Goal: Task Accomplishment & Management: Manage account settings

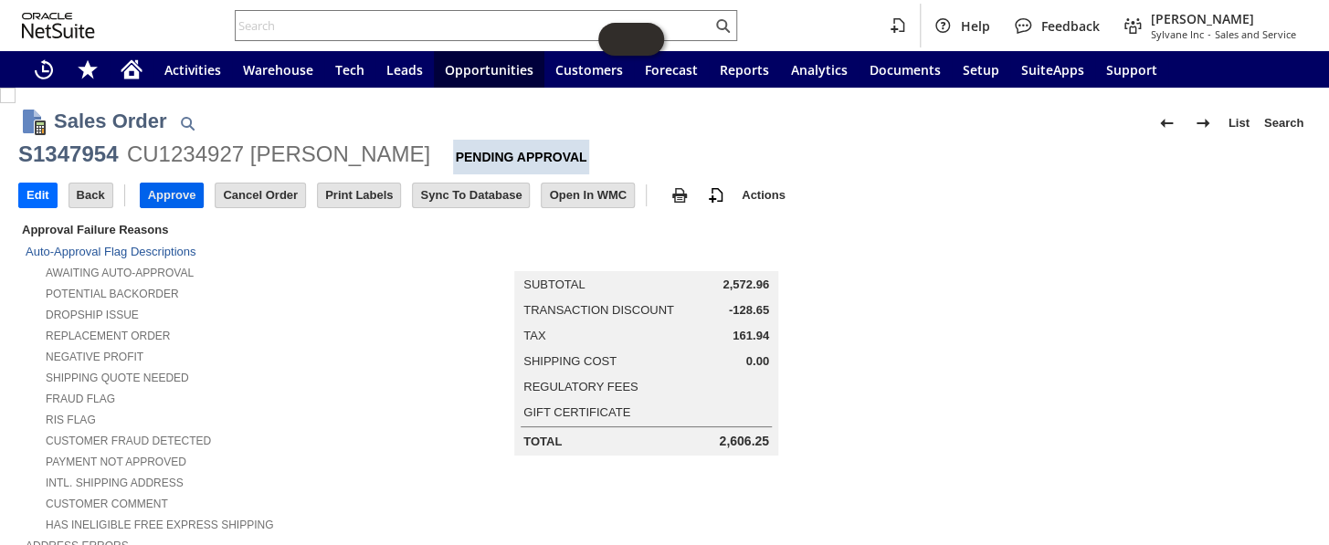
click at [169, 197] on input "Approve" at bounding box center [172, 196] width 63 height 24
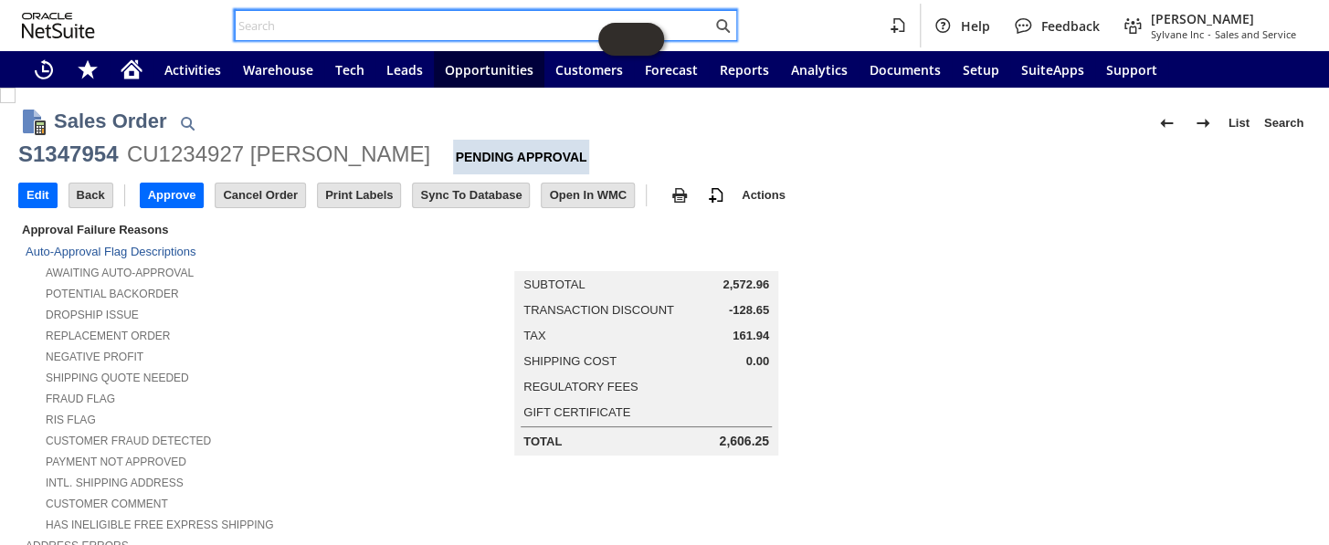
click at [279, 22] on input "text" at bounding box center [474, 26] width 476 height 22
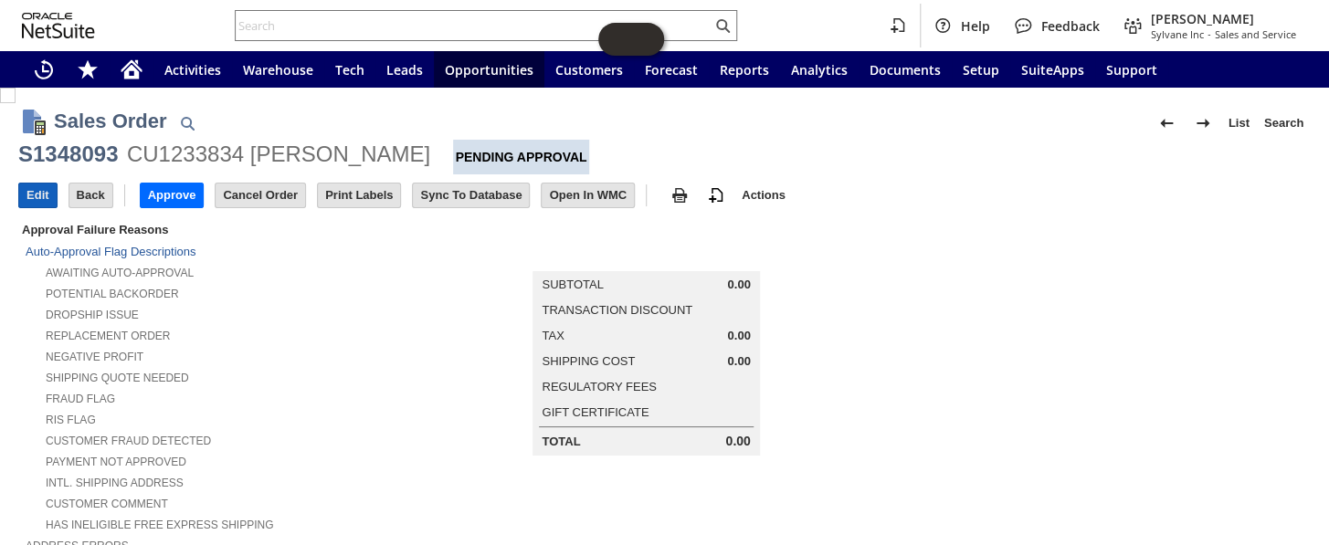
click at [42, 196] on input "Edit" at bounding box center [37, 196] width 37 height 24
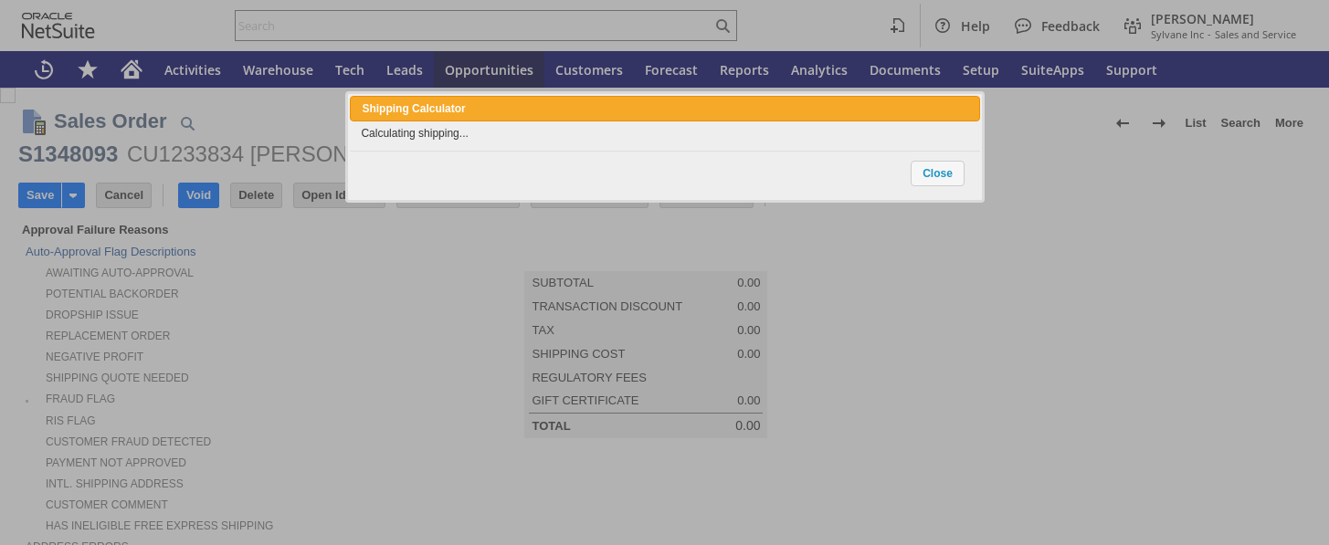
type input "Intelligent Recommendations ⁰"
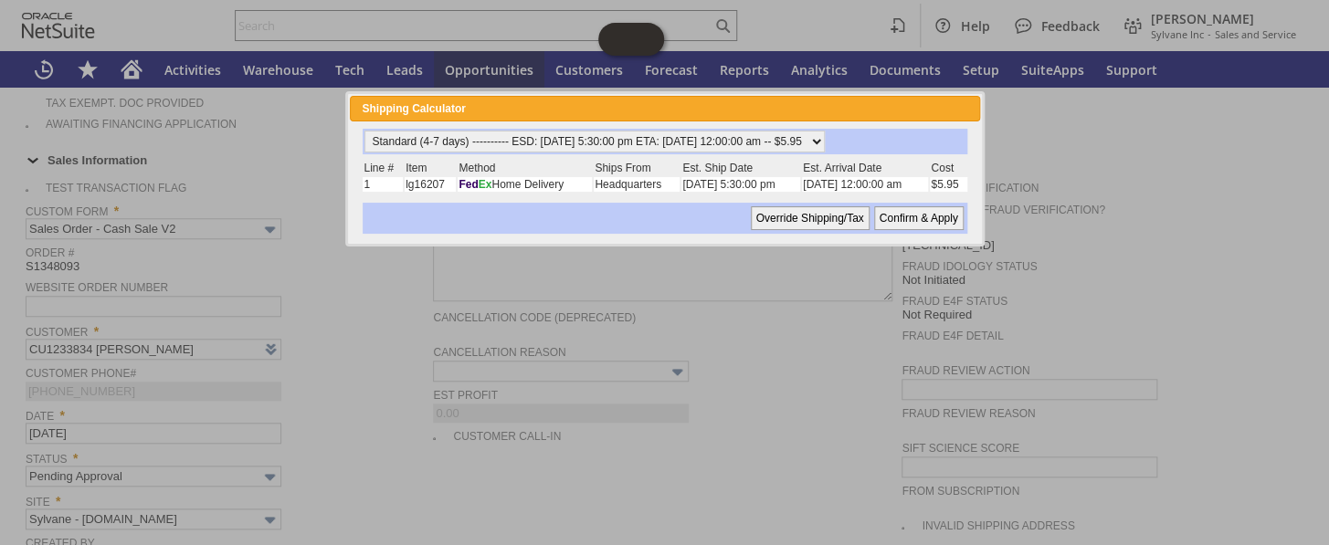
click at [924, 221] on input "Confirm & Apply" at bounding box center [919, 218] width 90 height 24
type input "Add"
type input "Copy Previous"
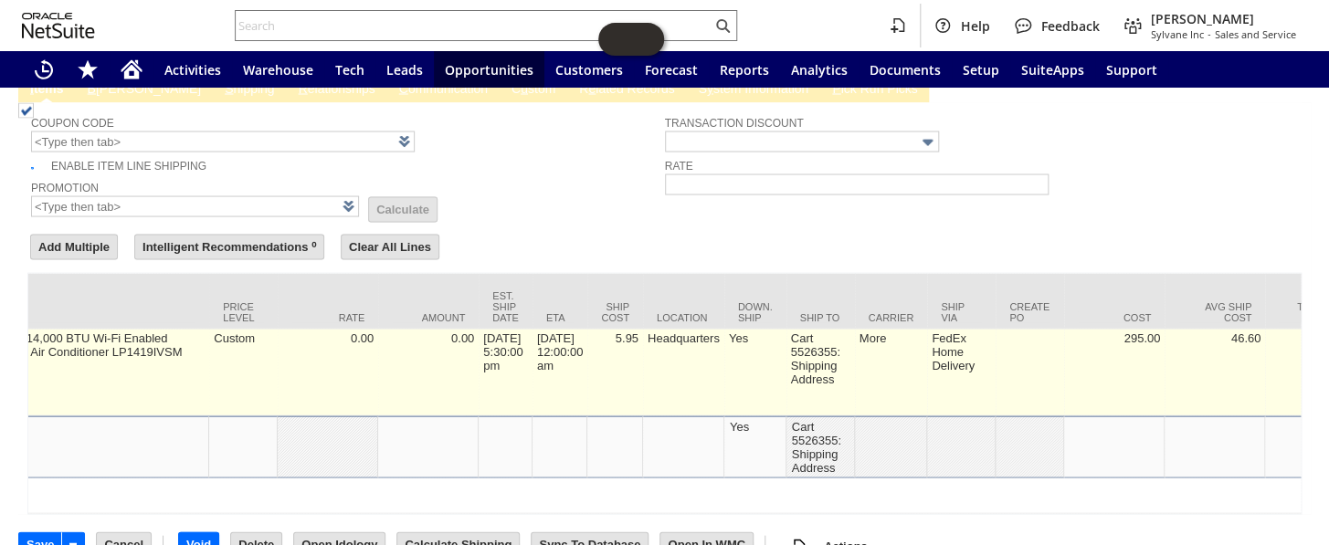
scroll to position [0, 989]
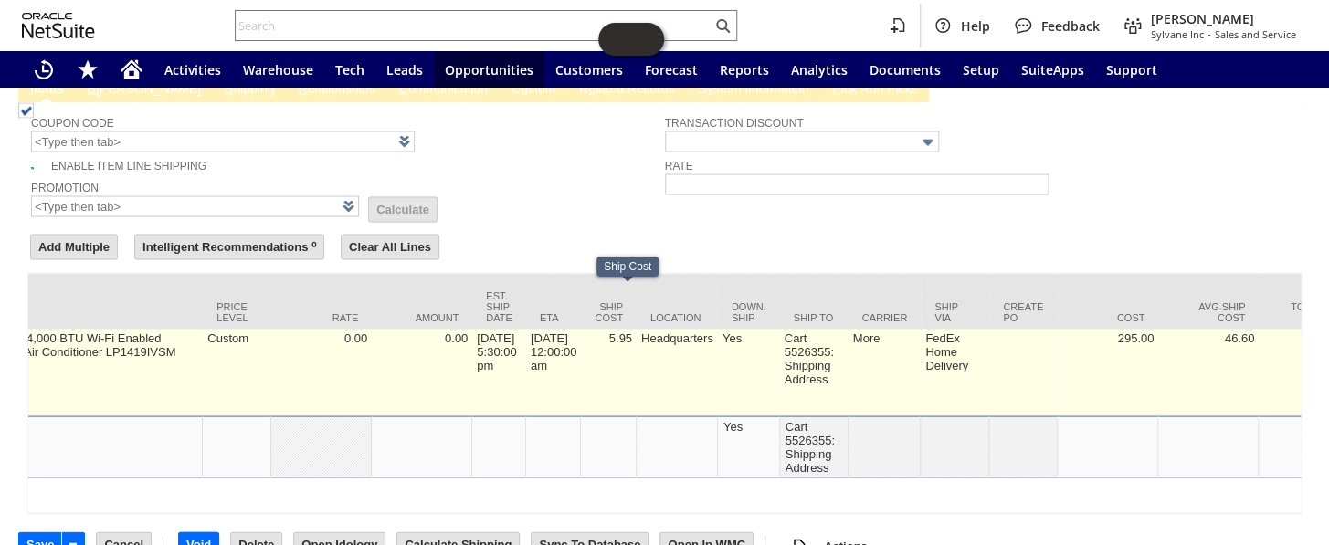
click at [637, 329] on td "5.95" at bounding box center [609, 372] width 56 height 87
type input "5.95"
type input "7.000000000000001%"
type input "OK"
type input "Make Copy"
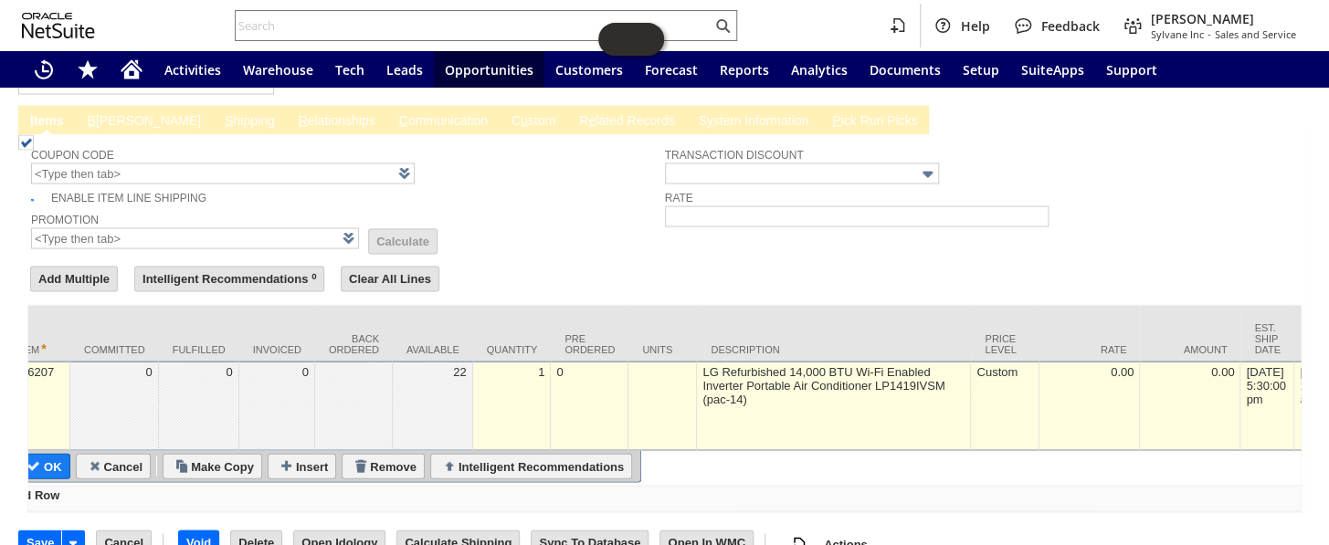
scroll to position [0, 0]
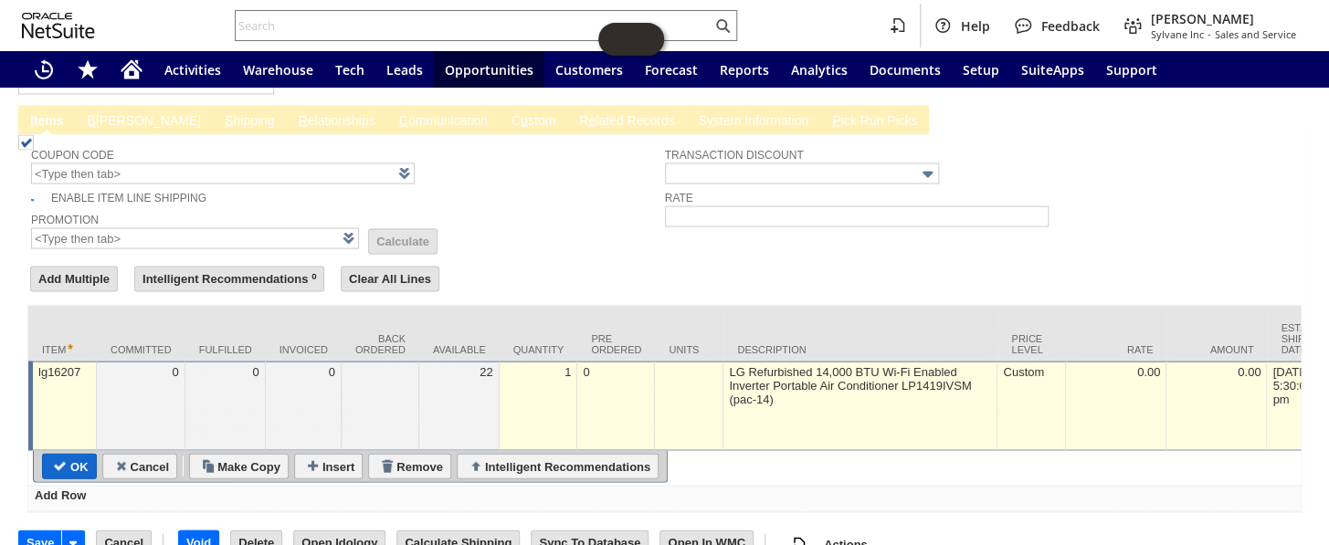
type input "0"
click at [83, 454] on input "OK" at bounding box center [69, 466] width 53 height 24
type input "Add"
type input "Copy Previous"
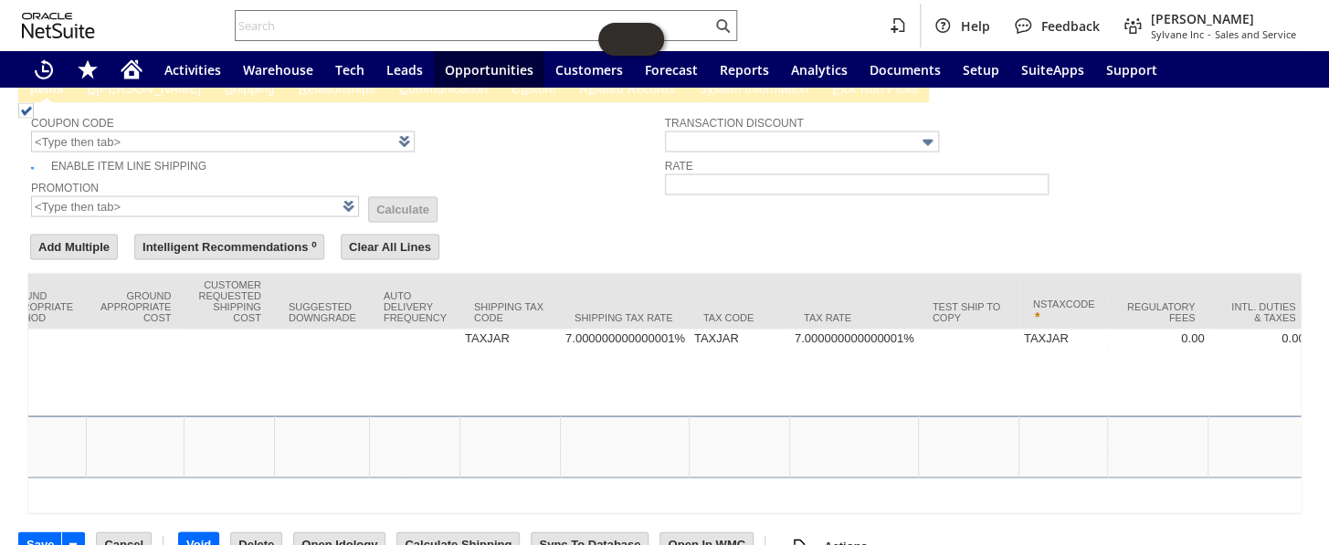
scroll to position [0, 3490]
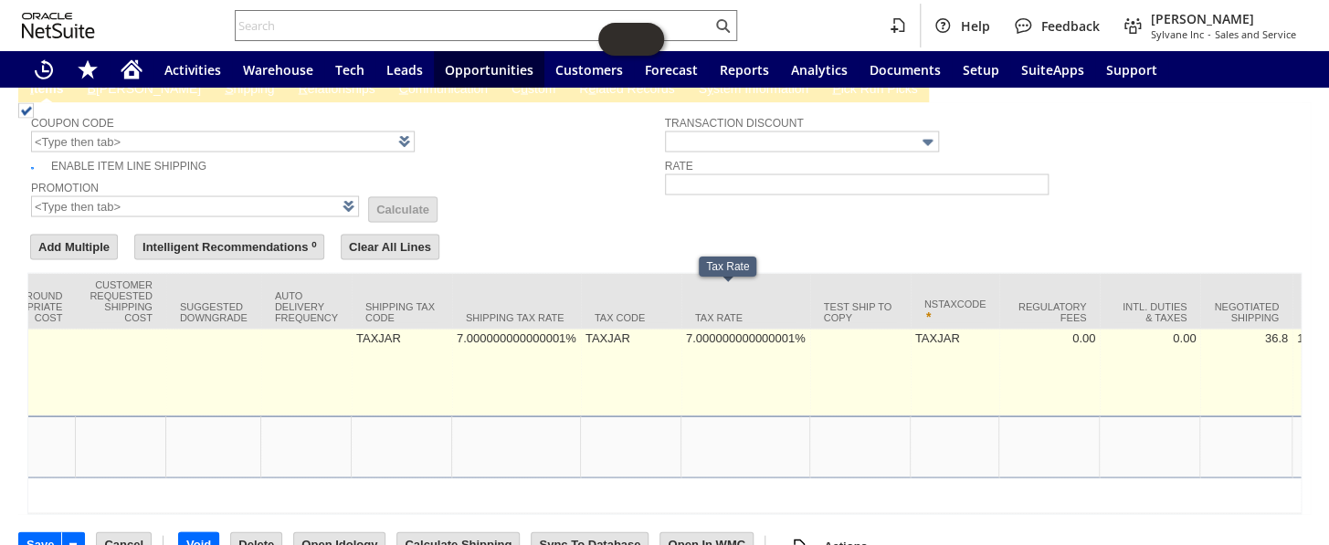
click at [745, 329] on td "7.000000000000001%" at bounding box center [745, 372] width 129 height 87
type input "7.000000000000001%"
type input "lg16207"
type input "OK"
type input "Make Copy"
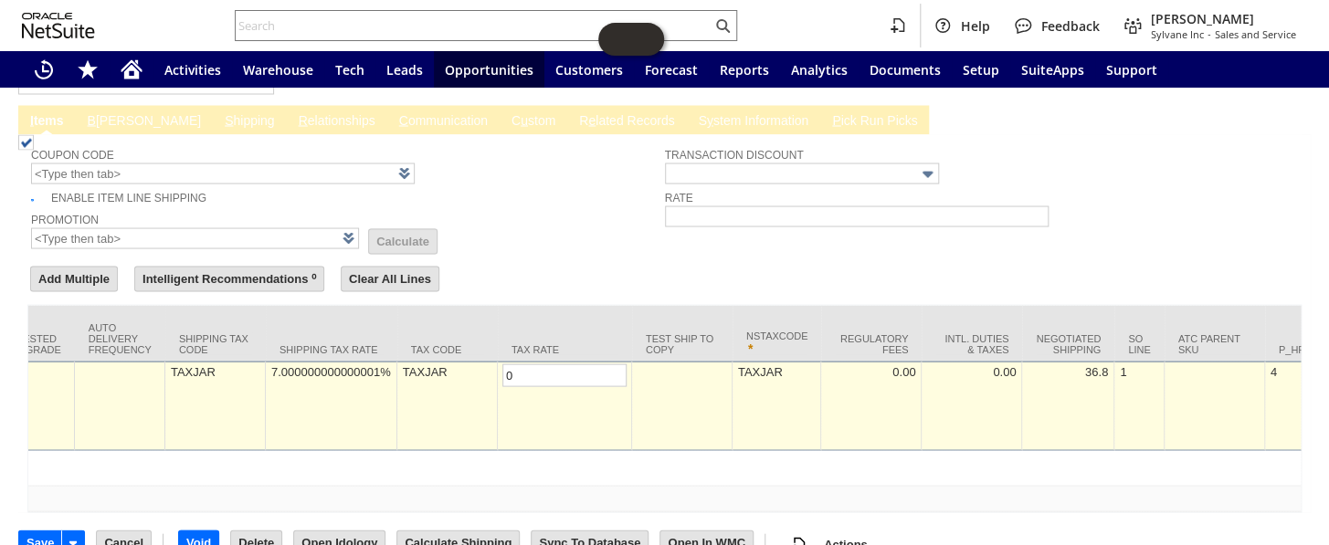
scroll to position [0, 0]
type input "0.0%"
click at [319, 364] on div "7.000000000000001%" at bounding box center [330, 372] width 121 height 16
type input "0.0%"
click at [523, 263] on form "Add Multiple Intelligent Recommendations ⁰ Clear All Lines Line Items All Item …" at bounding box center [664, 387] width 1274 height 249
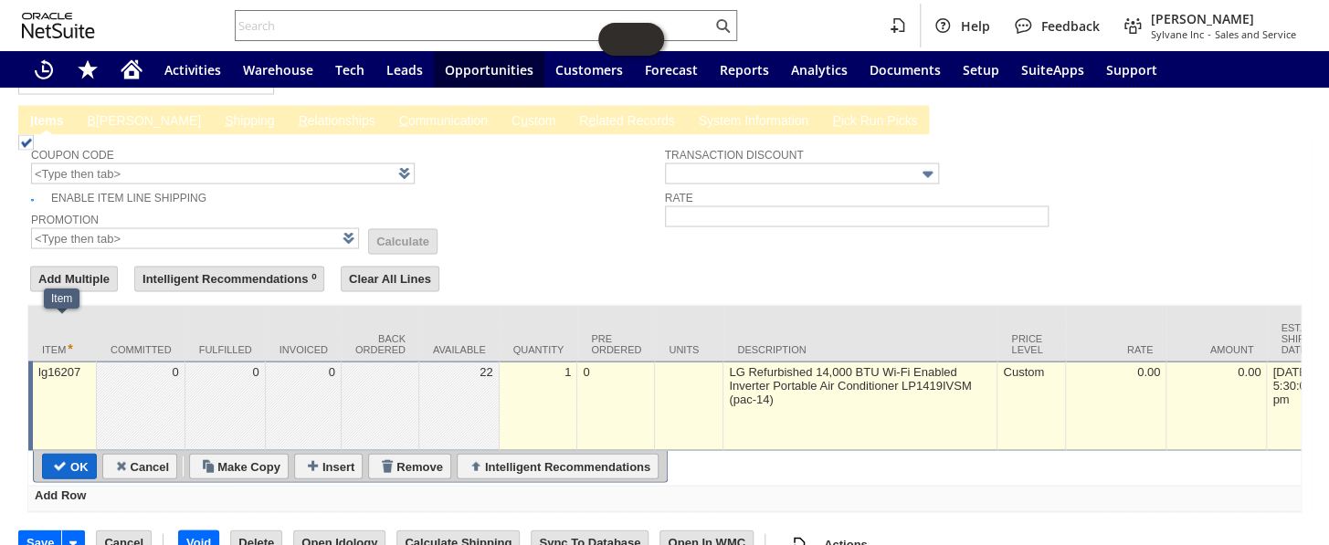
click at [70, 454] on input "OK" at bounding box center [69, 466] width 53 height 24
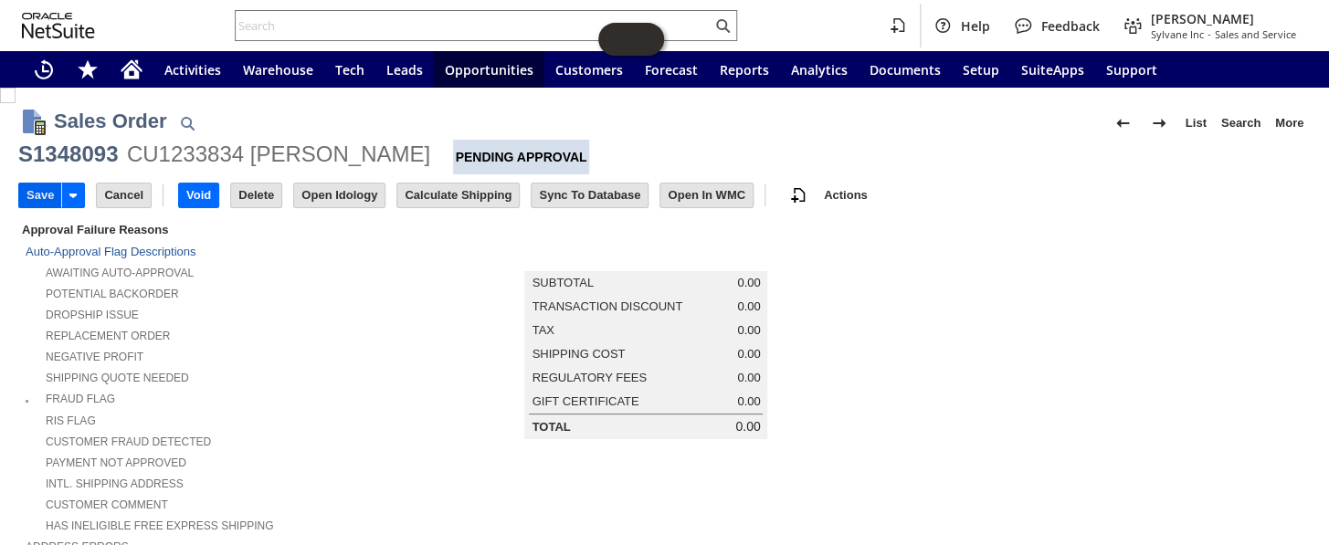
click at [29, 192] on input "Save" at bounding box center [40, 196] width 42 height 24
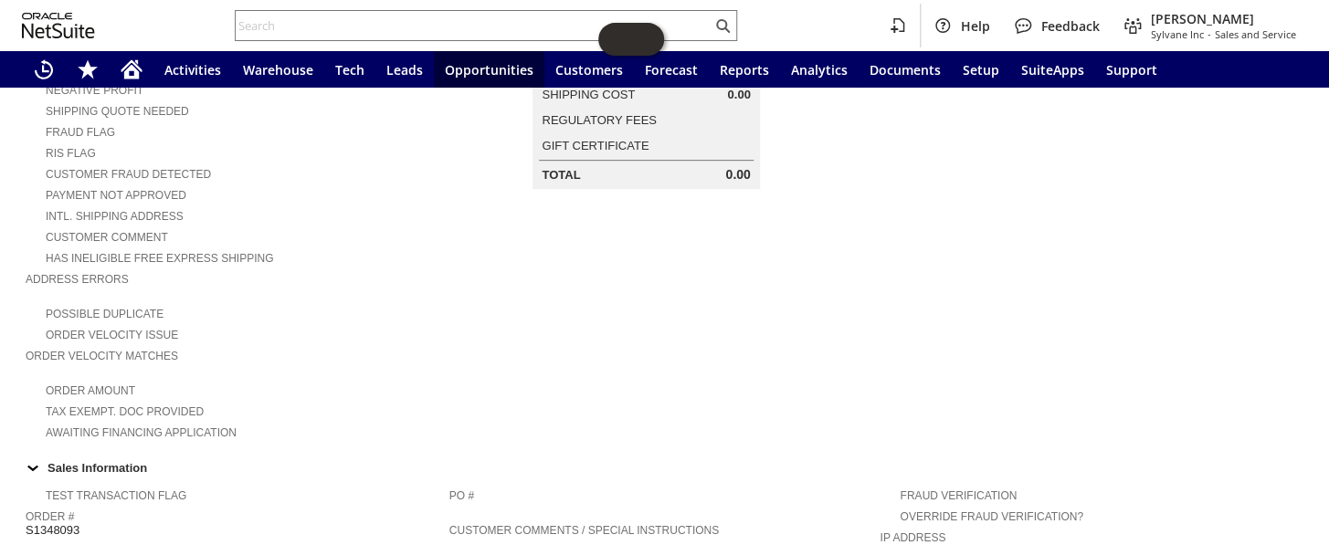
scroll to position [82, 0]
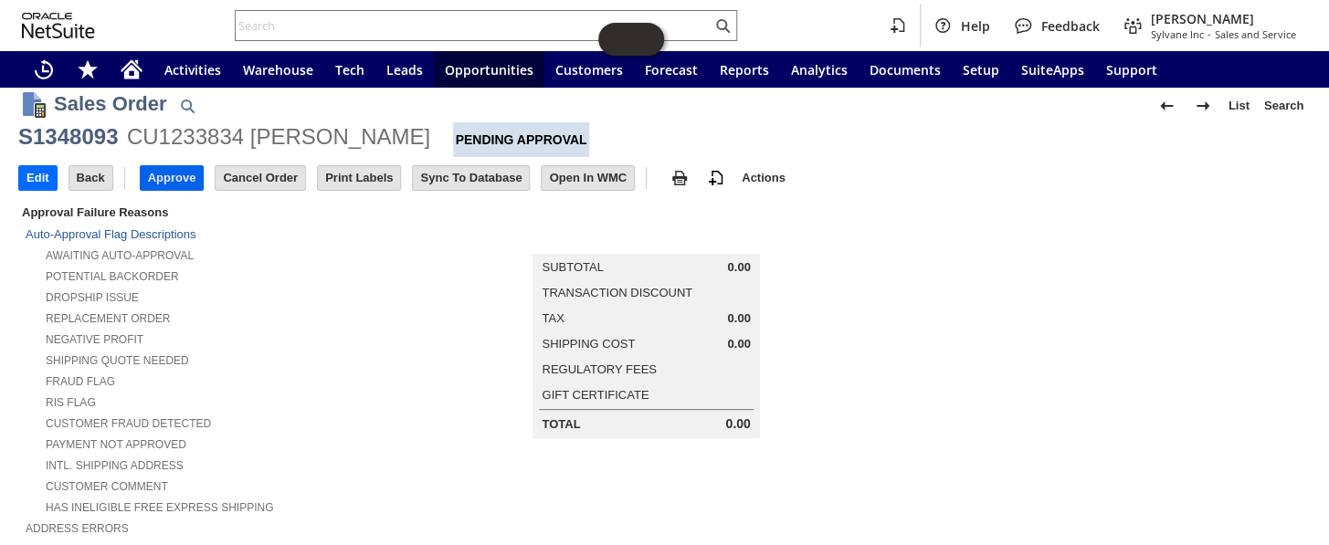
click at [181, 172] on input "Approve" at bounding box center [172, 178] width 63 height 24
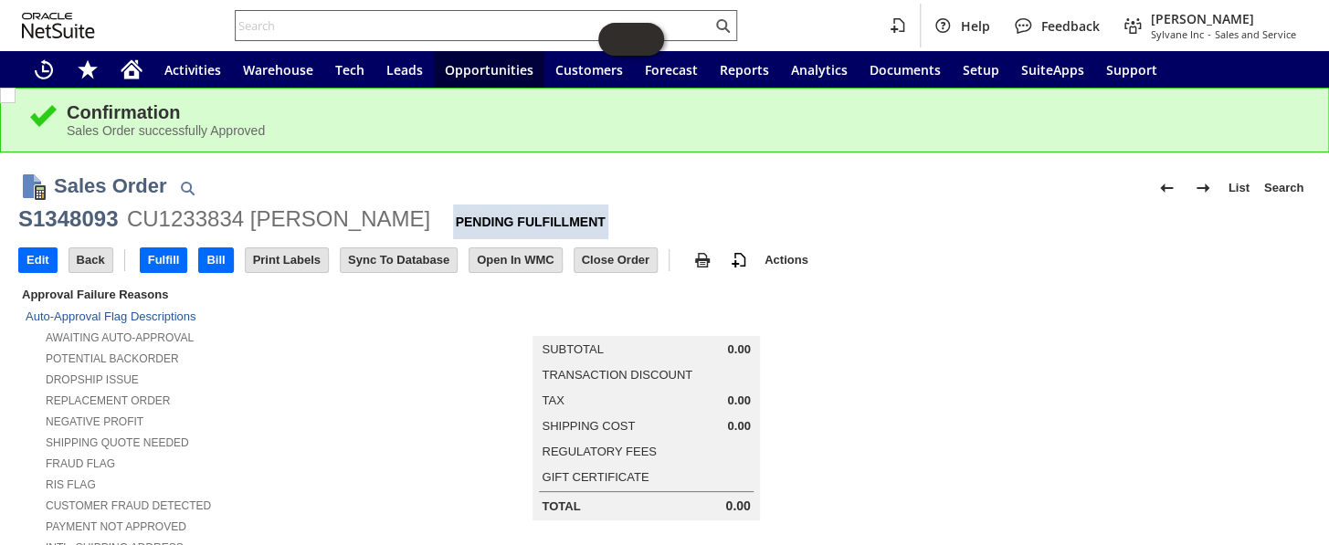
click at [355, 21] on input "text" at bounding box center [474, 26] width 476 height 22
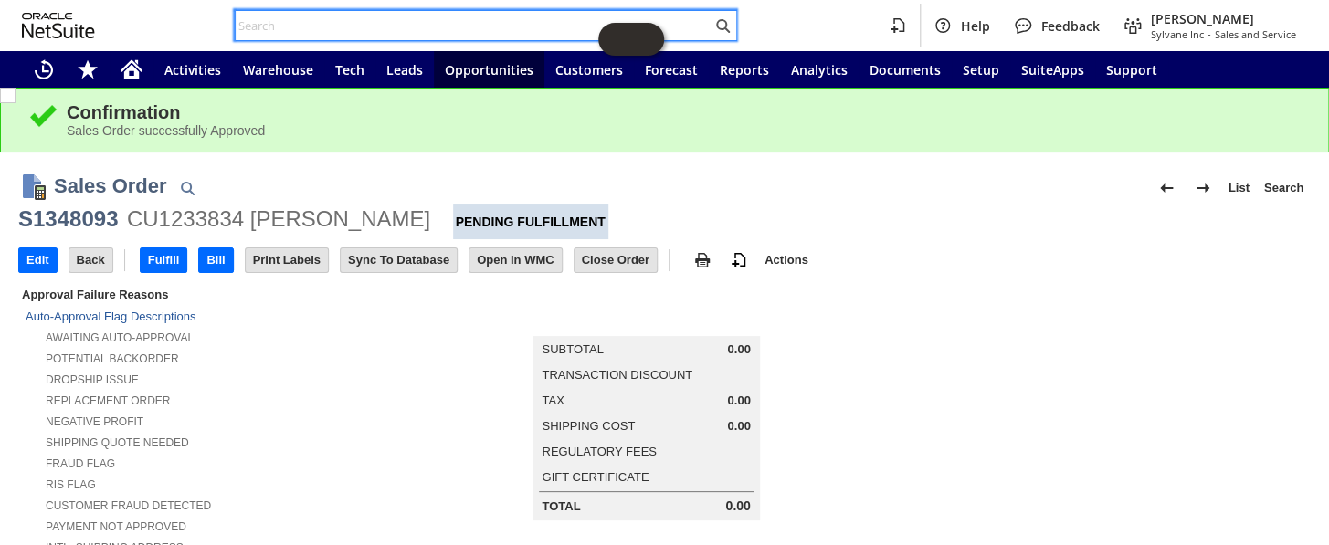
paste input "905070"
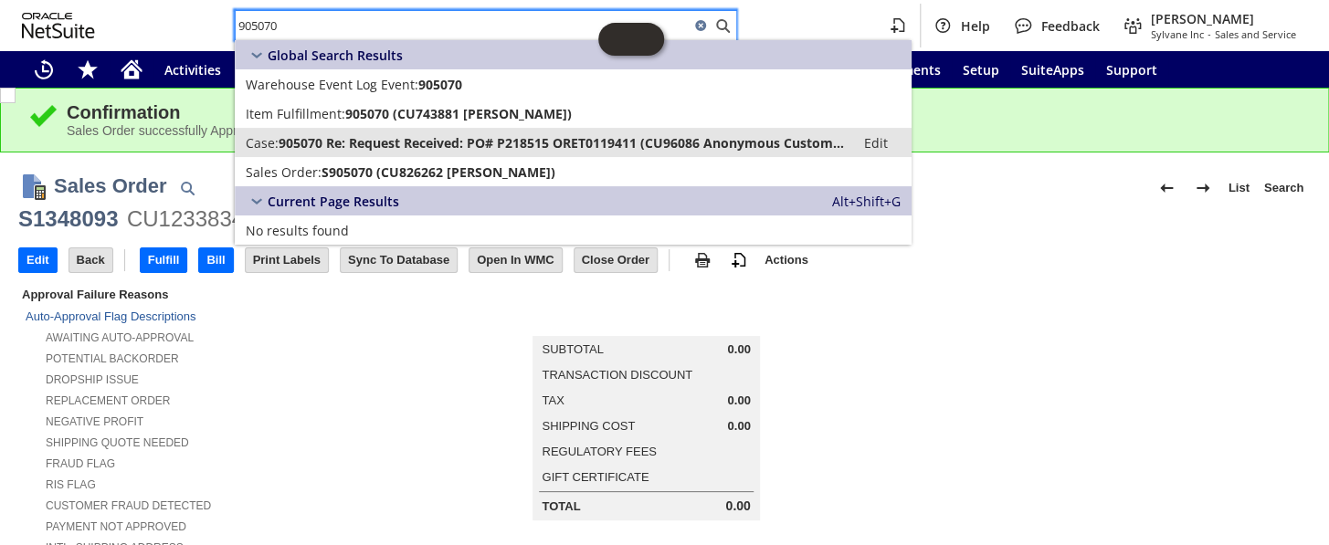
type input "905070"
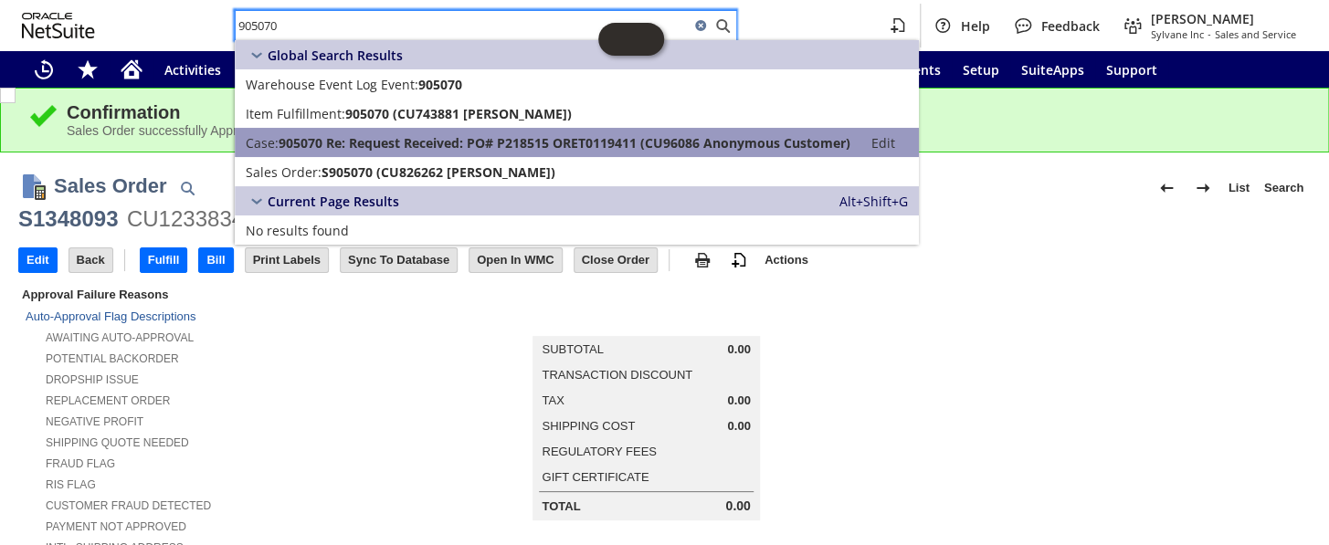
click at [335, 140] on span "905070 Re: Request Received: PO# P218515 ORET0119411 (CU96086 Anonymous Custome…" at bounding box center [565, 142] width 572 height 17
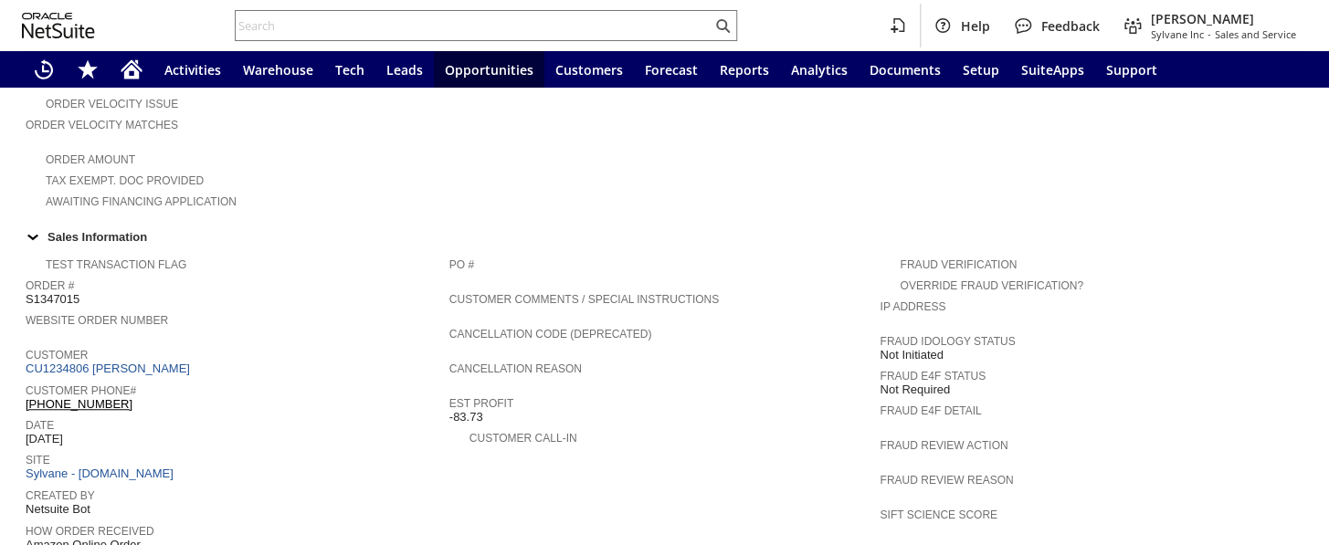
scroll to position [498, 0]
drag, startPoint x: 142, startPoint y: 363, endPoint x: 26, endPoint y: 376, distance: 115.9
click at [26, 379] on td "Customer Phone# (480) 618-5344 X82376" at bounding box center [238, 396] width 424 height 35
click at [209, 414] on div "Date 8/15/2025" at bounding box center [233, 430] width 415 height 33
drag, startPoint x: 156, startPoint y: 364, endPoint x: 164, endPoint y: 375, distance: 13.7
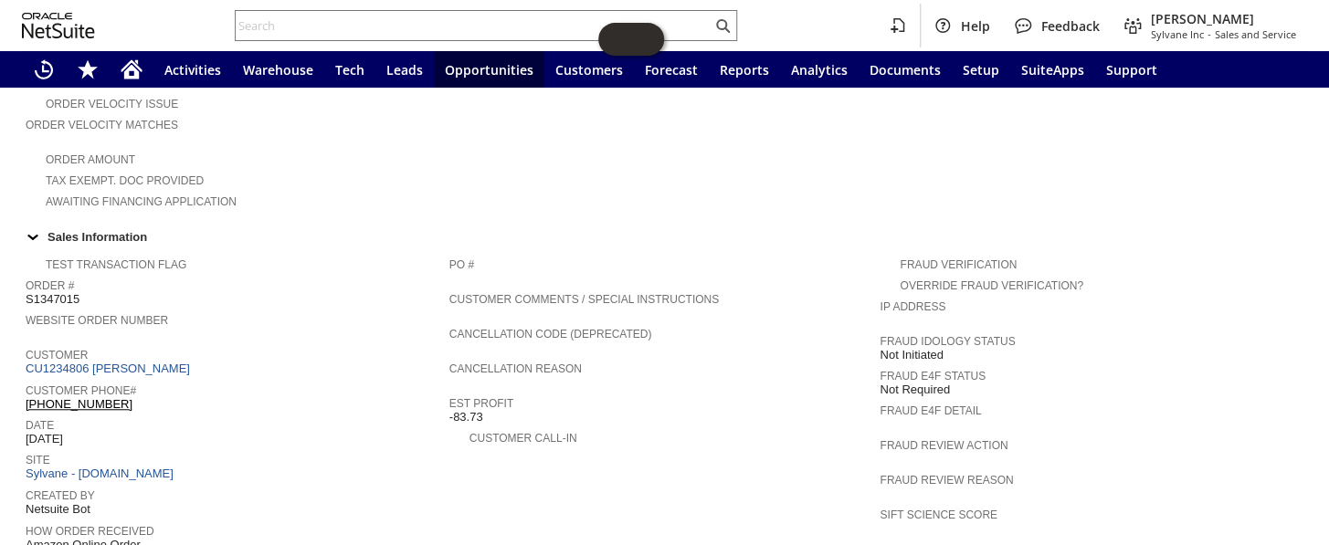
click at [164, 379] on div "Customer Phone# (480) 618-5344 X82376" at bounding box center [233, 395] width 415 height 33
copy div "(480) 618-5344 X82376"
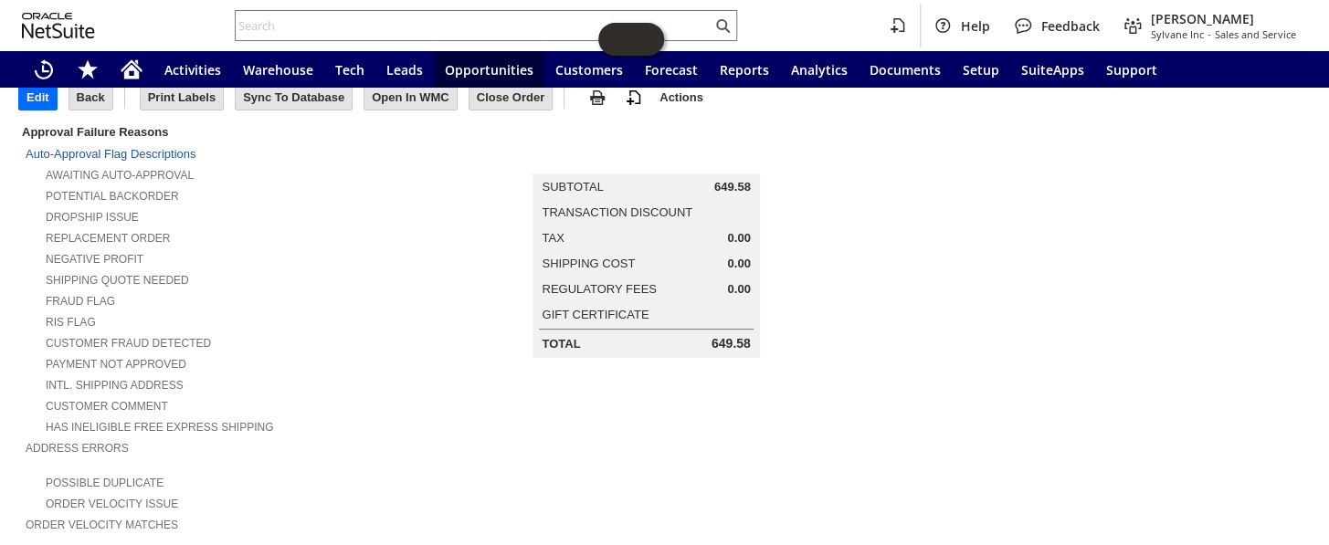
scroll to position [0, 0]
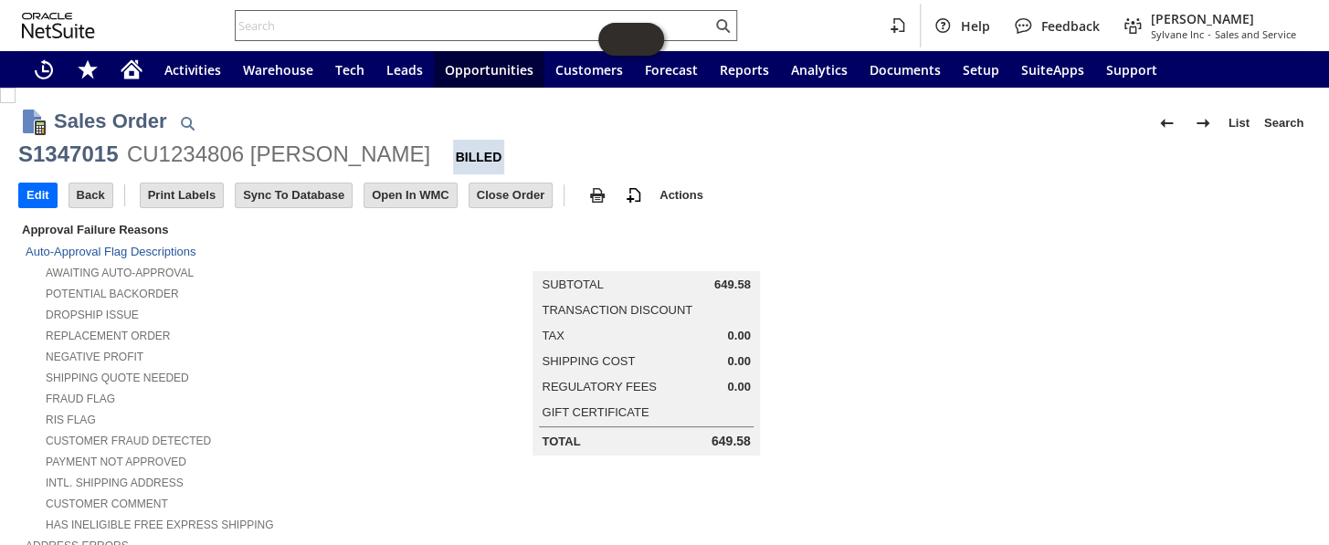
click at [397, 20] on input "text" at bounding box center [474, 26] width 476 height 22
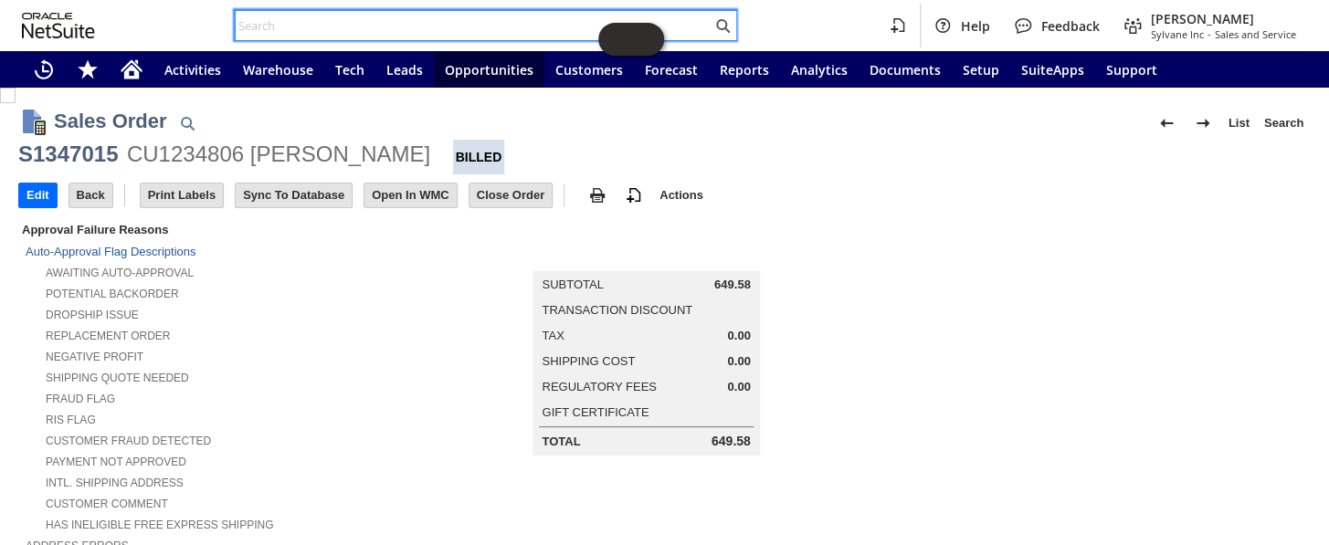
paste input "S1336577"
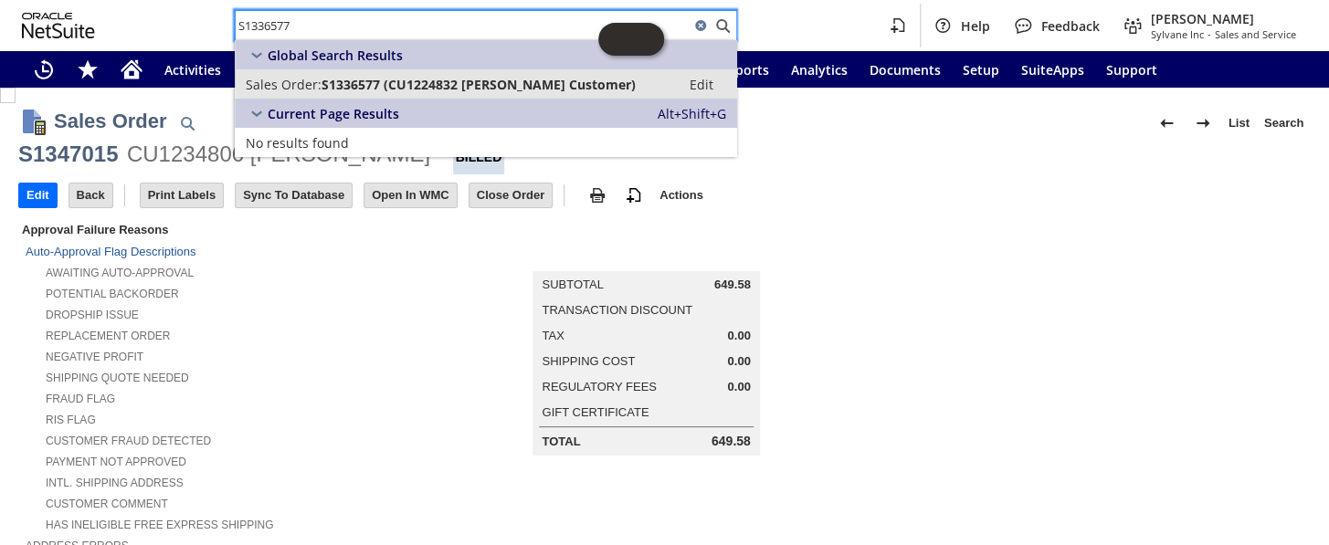
type input "S1336577"
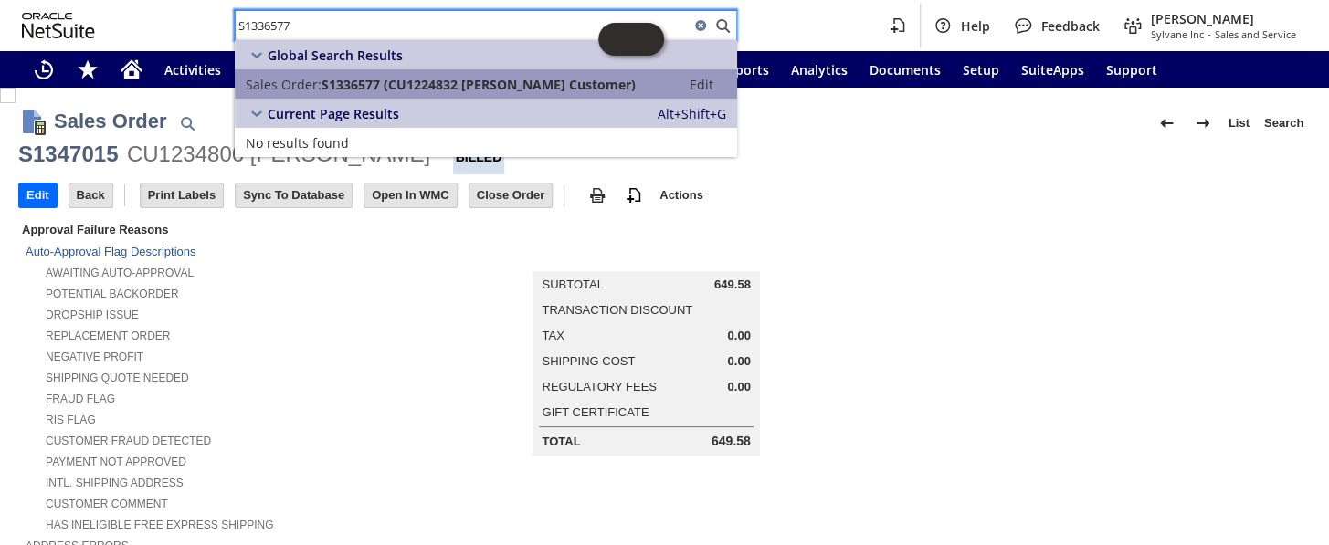
click at [358, 70] on link "Sales Order: S1336577 (CU1224832 leeladhar Customer) Edit" at bounding box center [486, 83] width 502 height 29
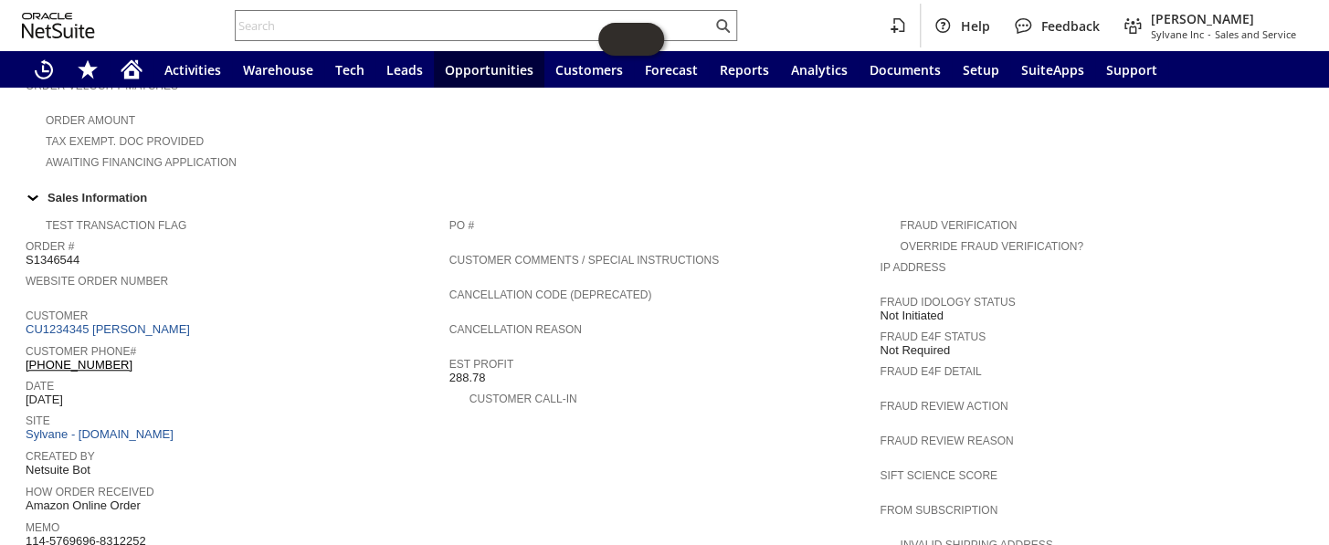
scroll to position [693, 0]
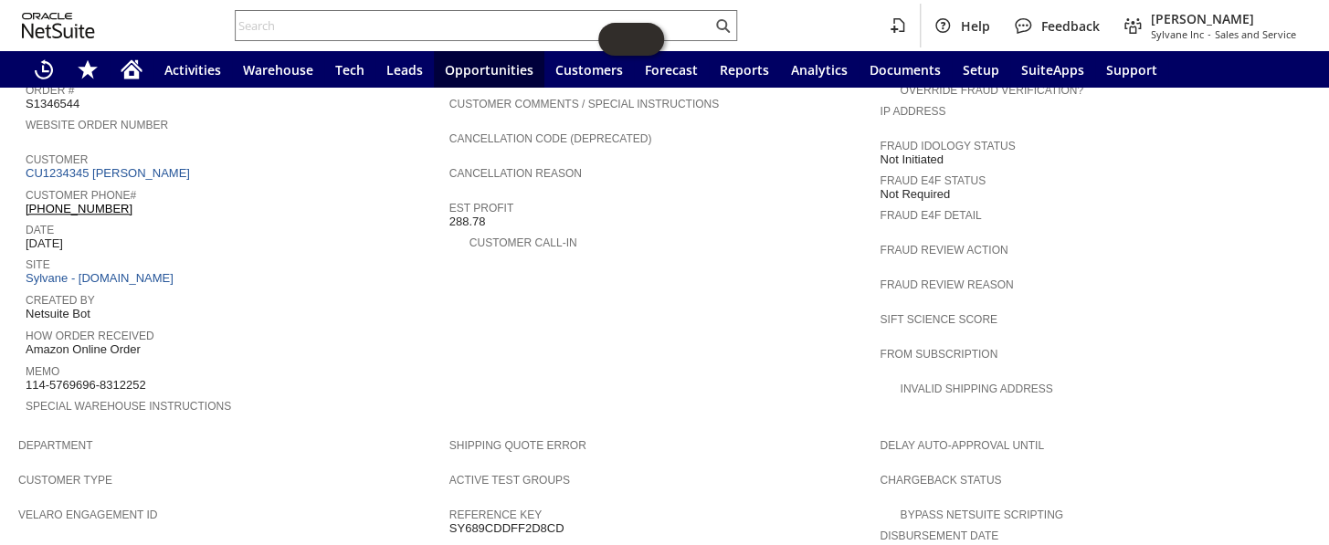
drag, startPoint x: 132, startPoint y: 181, endPoint x: 26, endPoint y: 174, distance: 106.2
click at [26, 184] on div "Customer Phone# [PHONE_NUMBER]" at bounding box center [233, 200] width 415 height 33
copy link "[PHONE_NUMBER]"
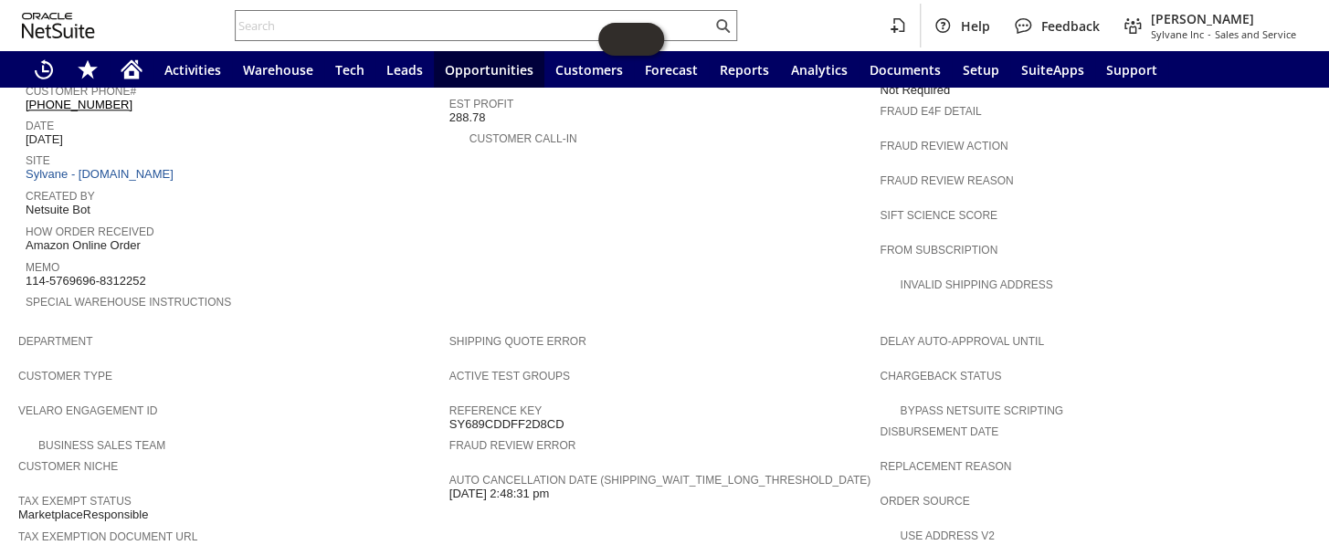
scroll to position [942, 0]
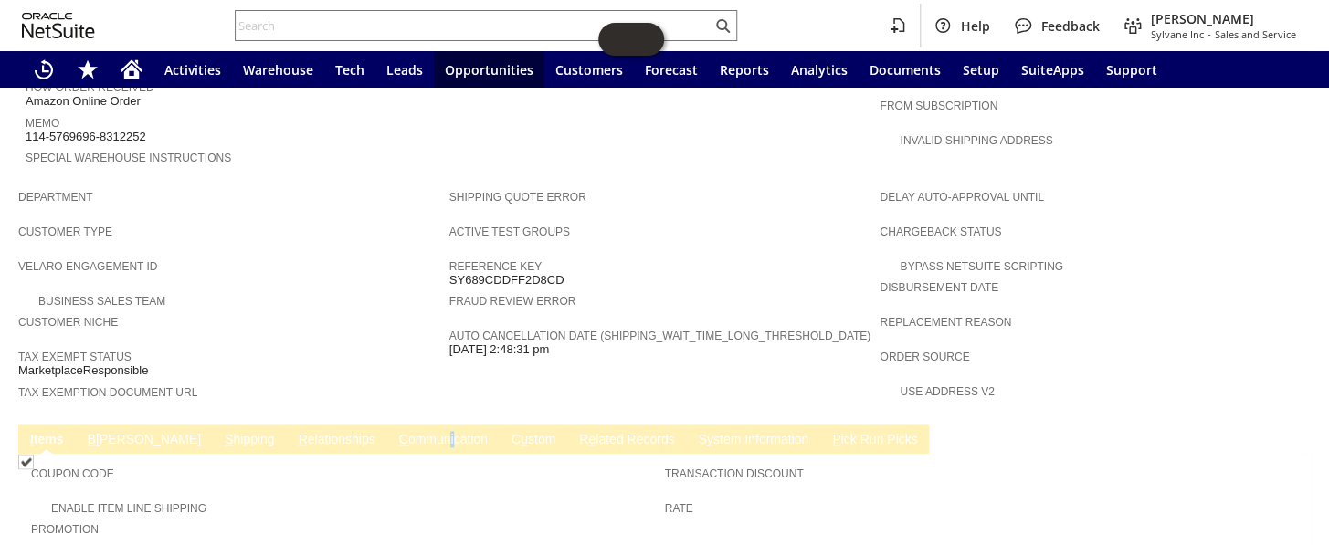
click at [387, 425] on td "C ommunication" at bounding box center [443, 439] width 112 height 29
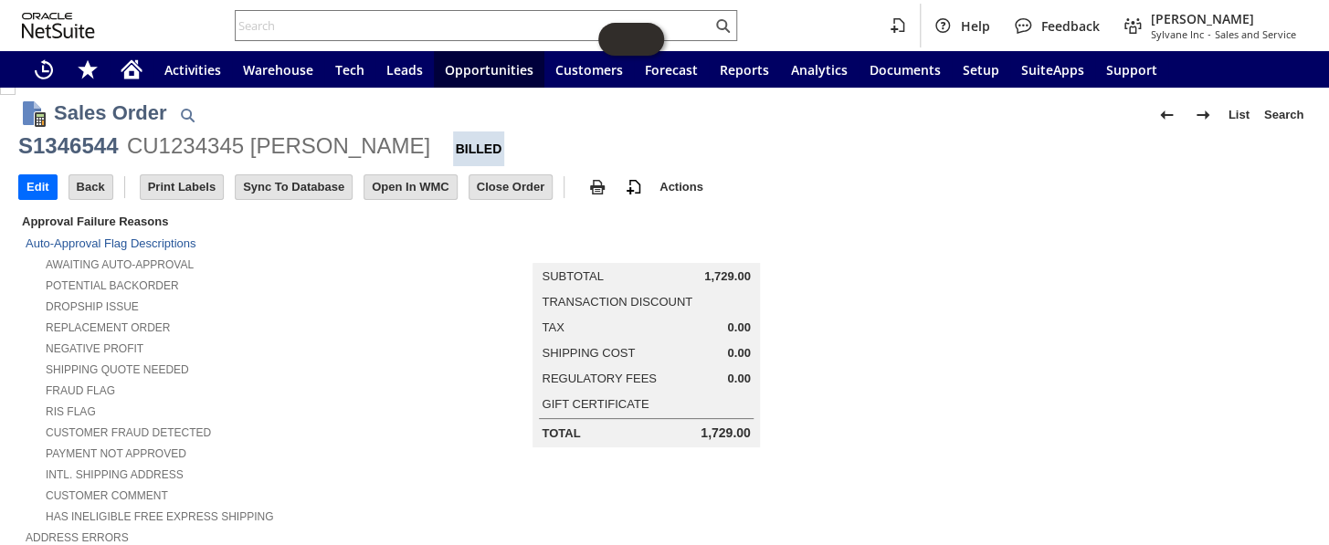
scroll to position [0, 0]
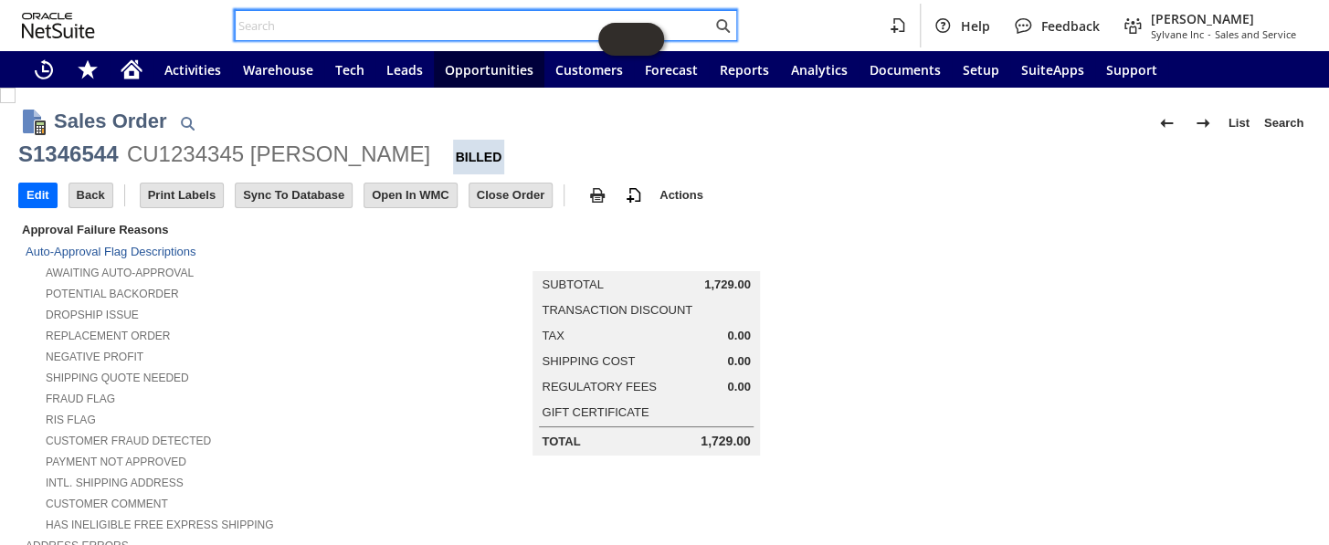
click at [393, 20] on input "text" at bounding box center [474, 26] width 476 height 22
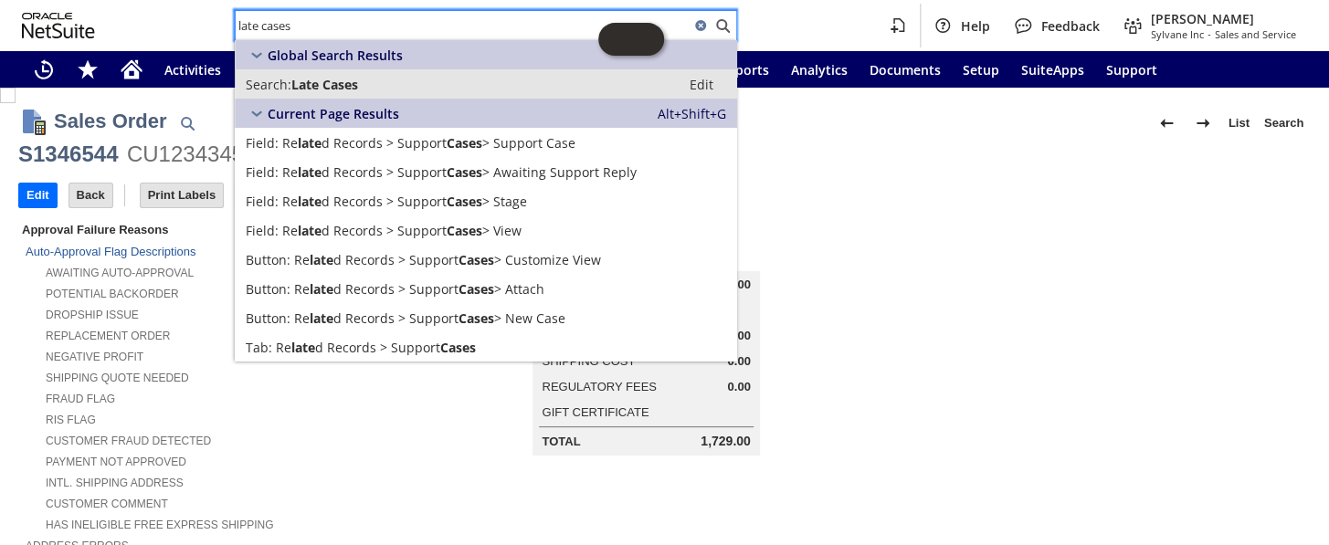
type input "late cases"
click at [347, 83] on span "Late Cases" at bounding box center [324, 84] width 67 height 17
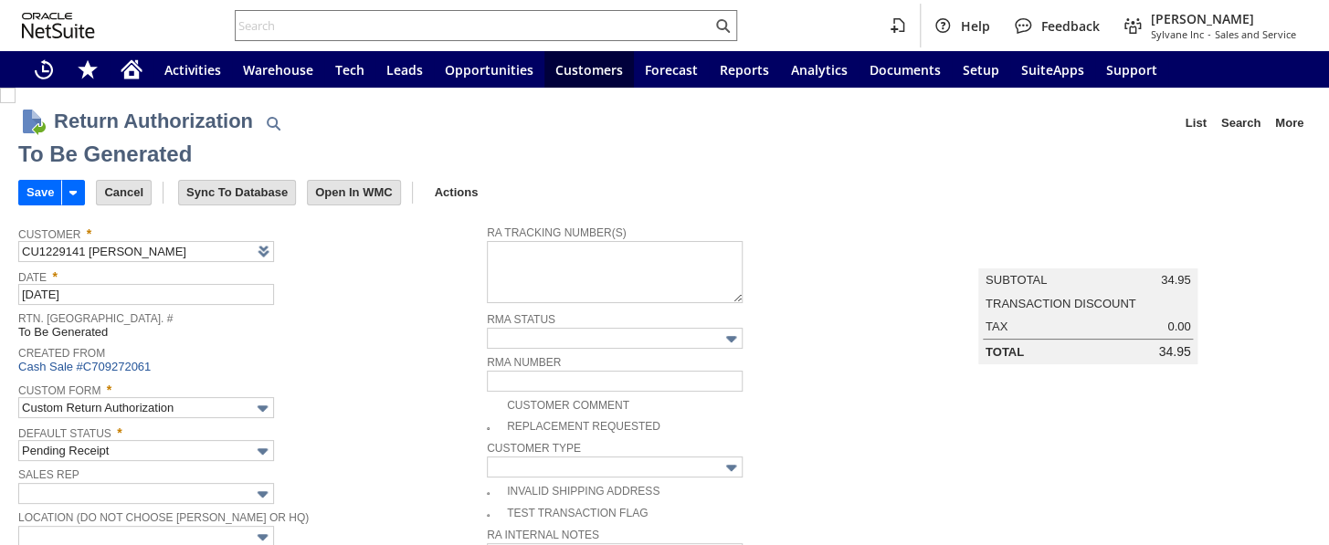
type input "Add"
type input "Copy Previous"
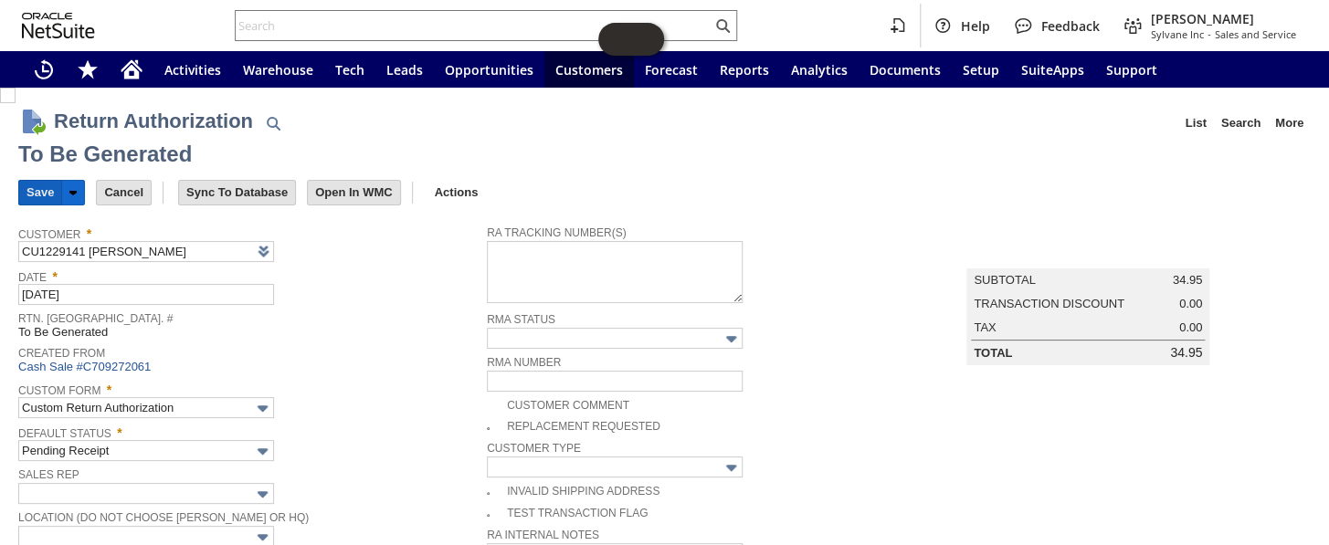
click at [33, 185] on input "Save" at bounding box center [40, 193] width 42 height 24
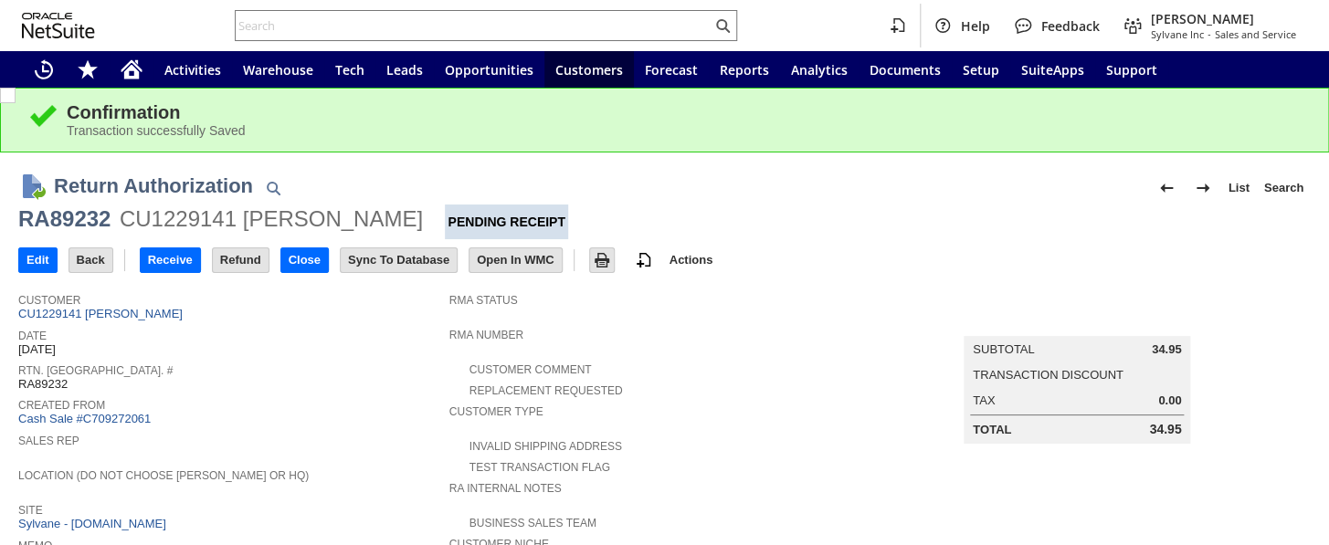
click at [77, 212] on div "RA89232" at bounding box center [64, 219] width 92 height 29
copy div "RA89232"
click at [354, 17] on input "text" at bounding box center [474, 26] width 476 height 22
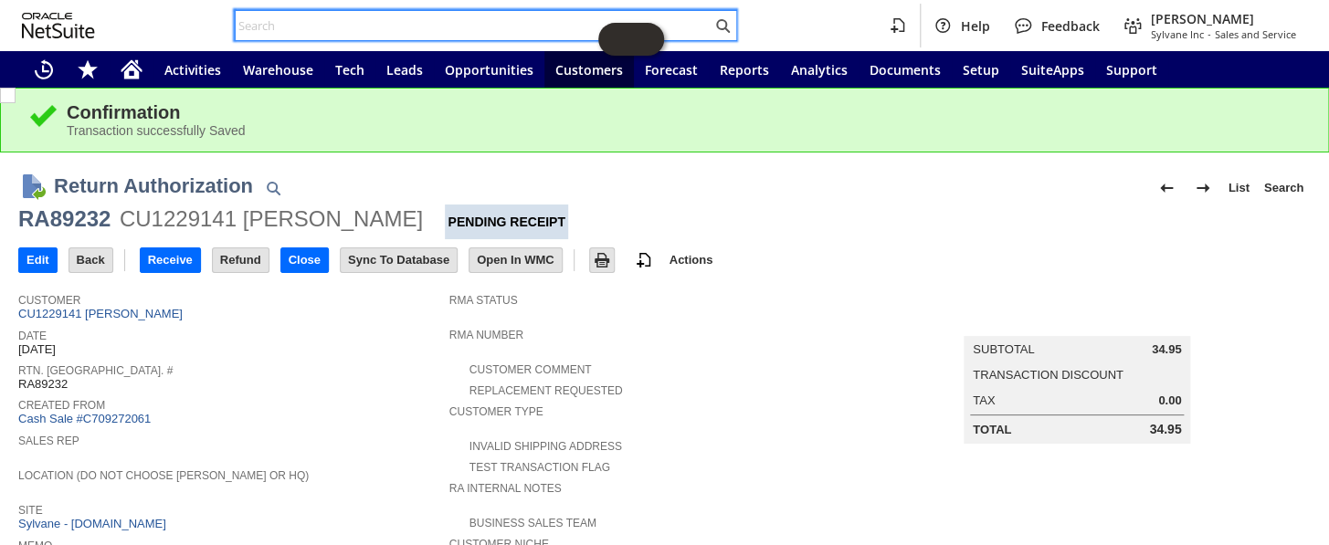
paste input "C709278859"
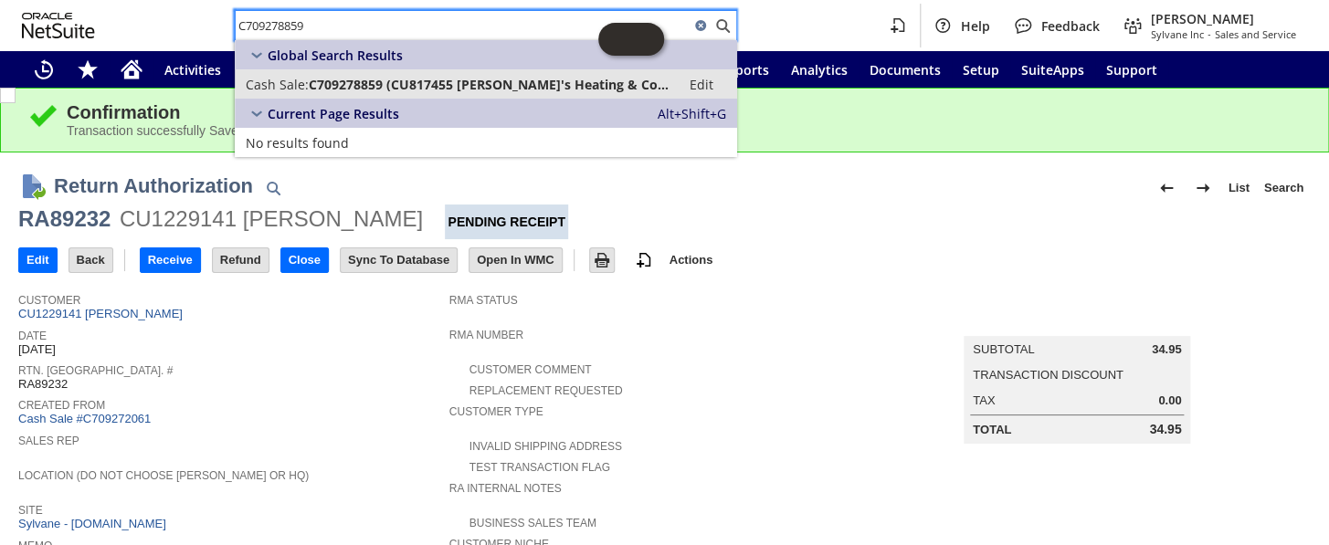
type input "C709278859"
click at [353, 82] on span "C709278859 (CU817455 Matt's Heating & Cooling)" at bounding box center [489, 84] width 361 height 17
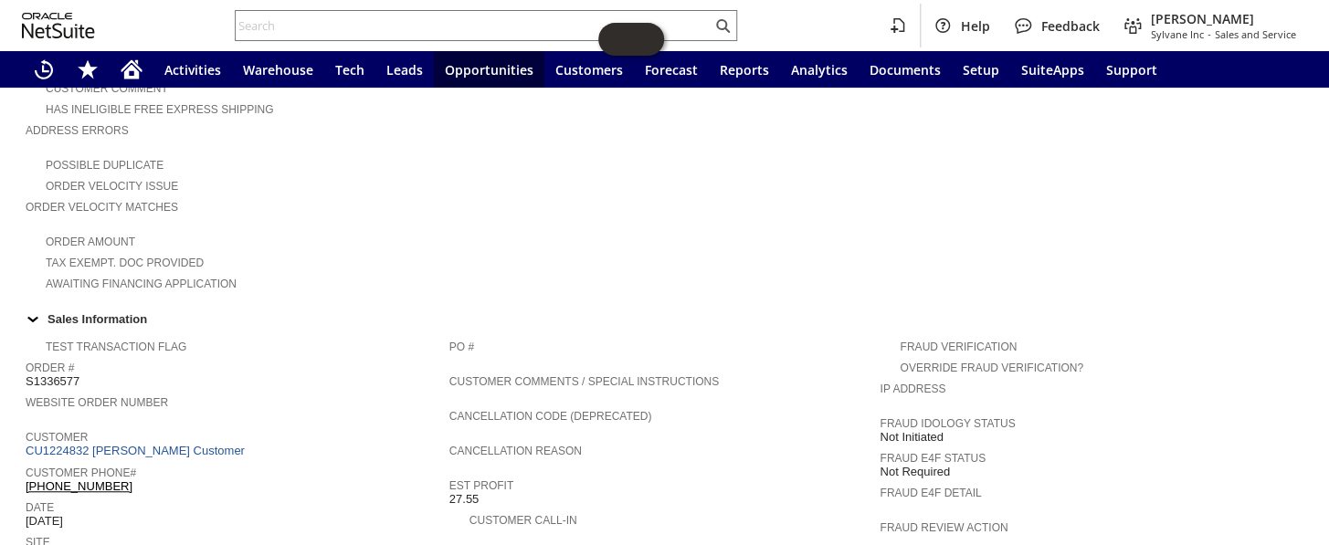
scroll to position [415, 0]
click at [150, 445] on link "CU1224832 [PERSON_NAME] Customer" at bounding box center [138, 452] width 224 height 14
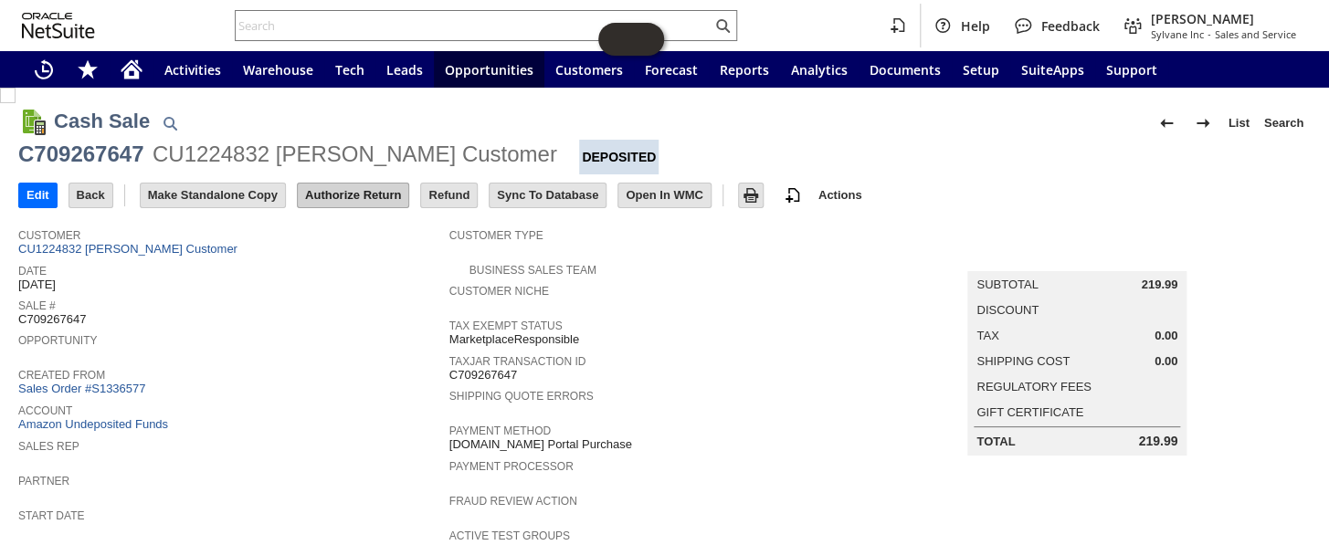
click at [368, 190] on input "Authorize Return" at bounding box center [353, 196] width 111 height 24
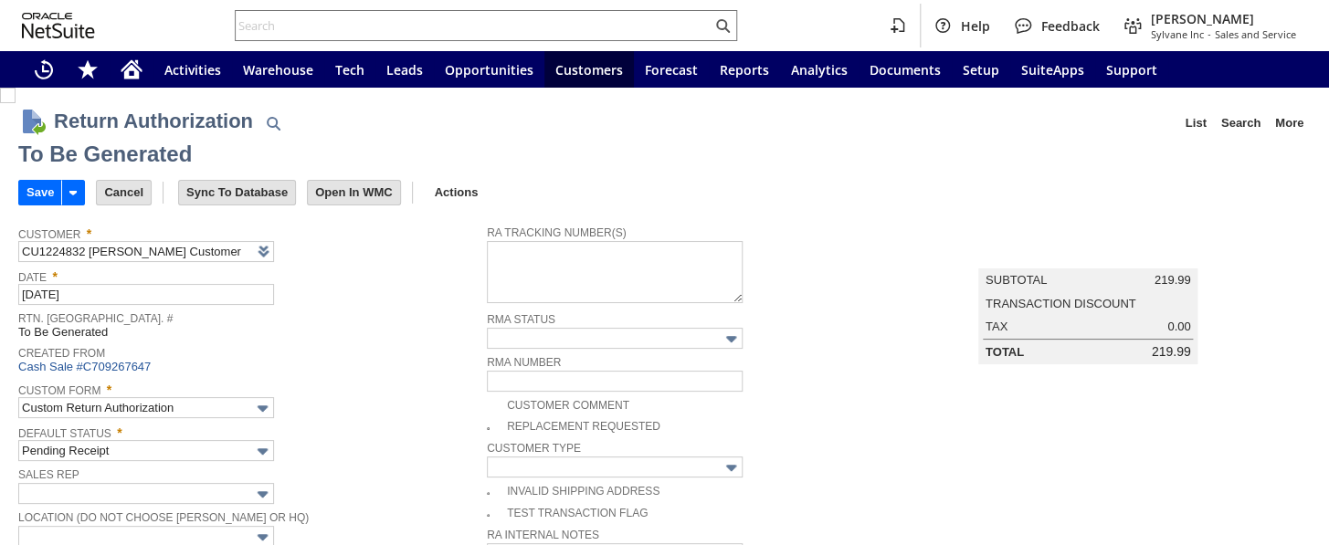
type input "Add"
type input "Copy Previous"
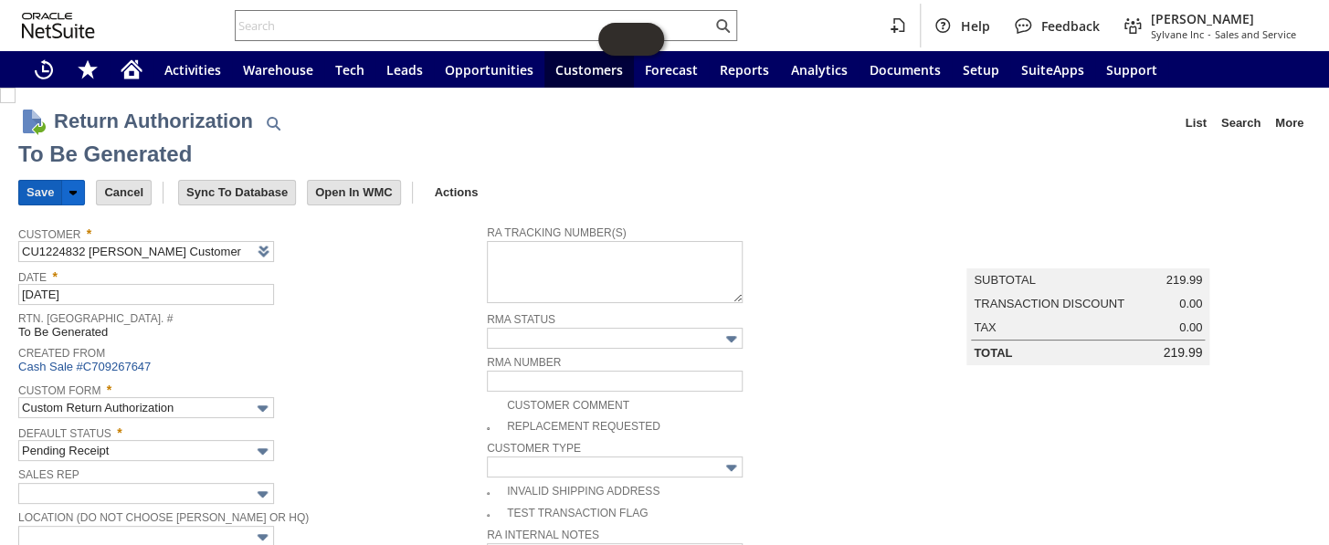
click at [42, 191] on input "Save" at bounding box center [40, 193] width 42 height 24
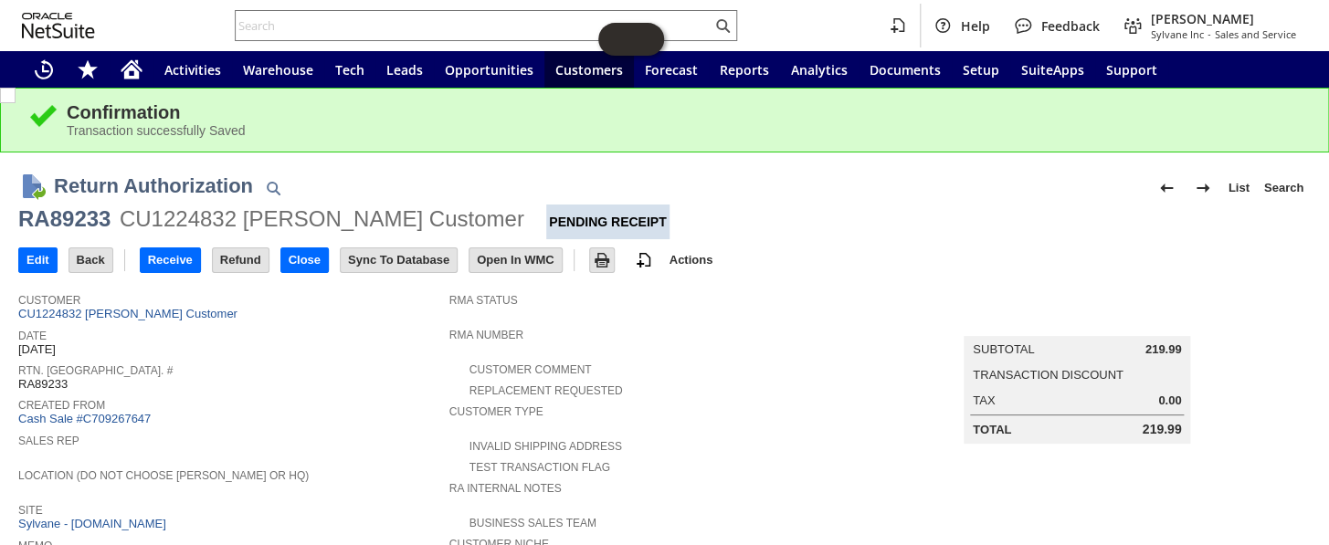
click at [91, 217] on div "RA89233" at bounding box center [64, 219] width 92 height 29
copy div "RA89233"
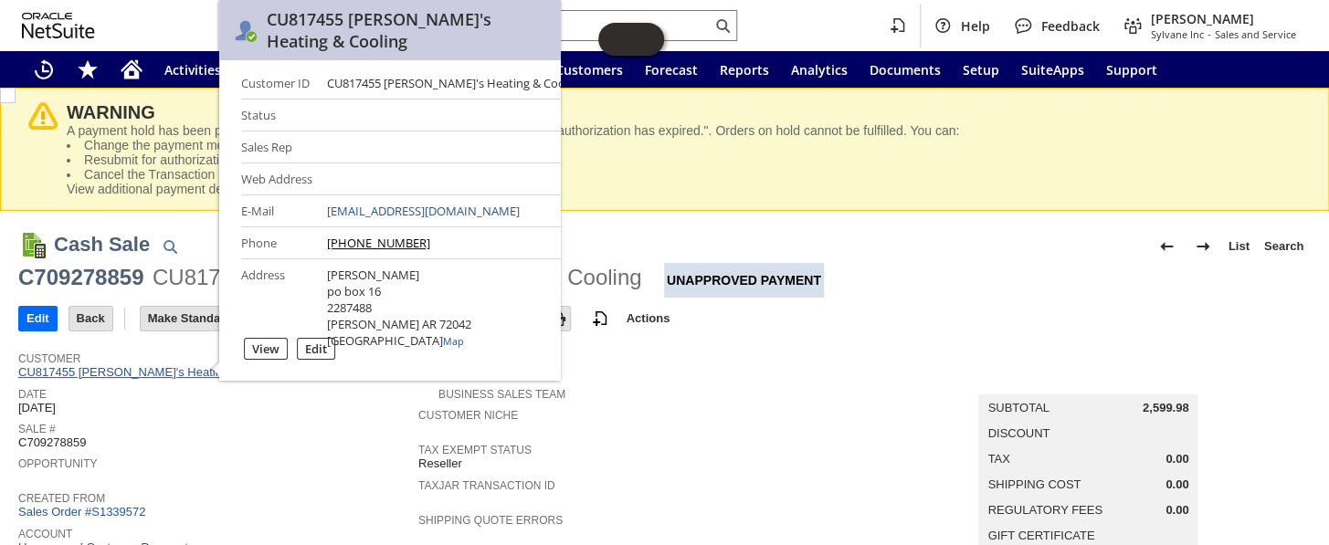
click at [125, 375] on link "CU817455 [PERSON_NAME]'s Heating & Cooling" at bounding box center [152, 372] width 269 height 14
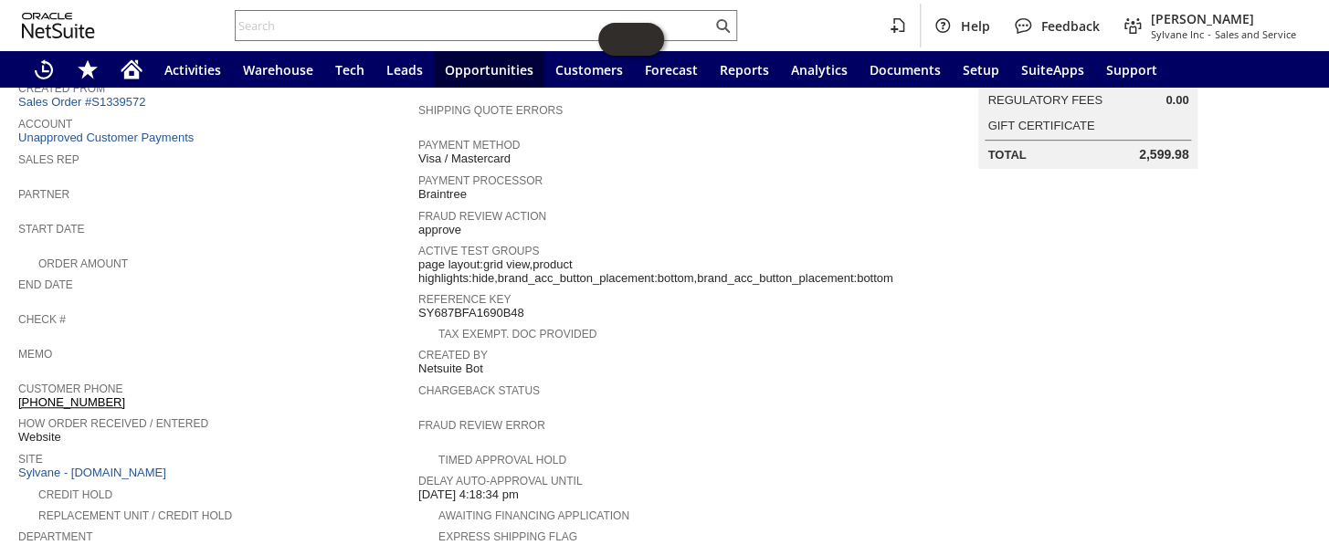
scroll to position [252, 0]
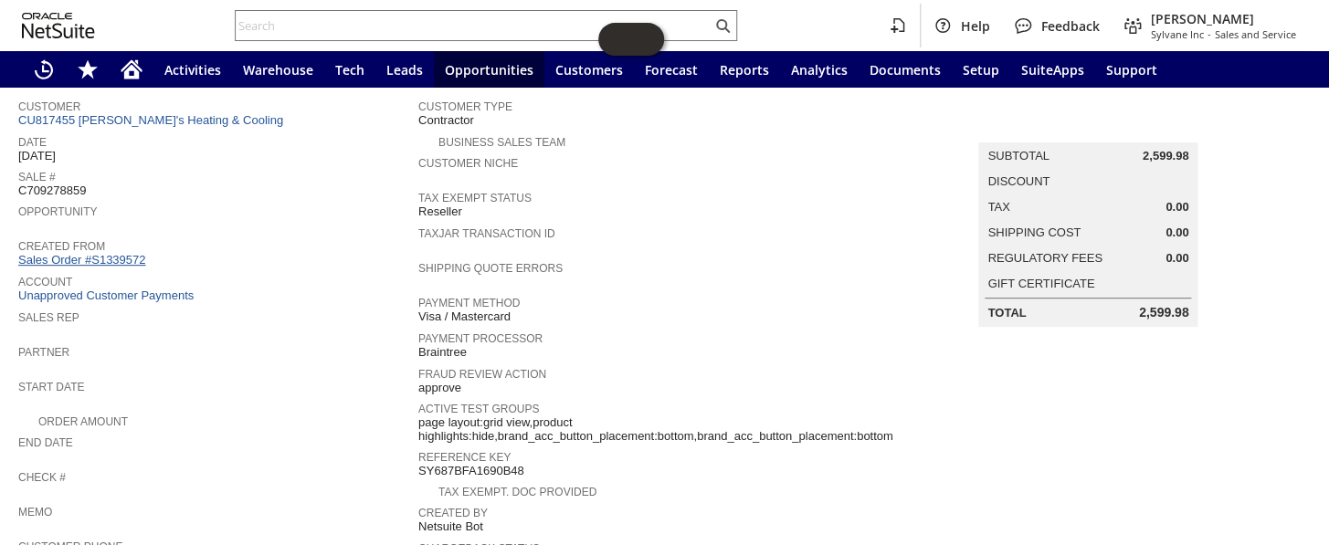
click at [117, 253] on link "Sales Order #S1339572" at bounding box center [84, 260] width 132 height 14
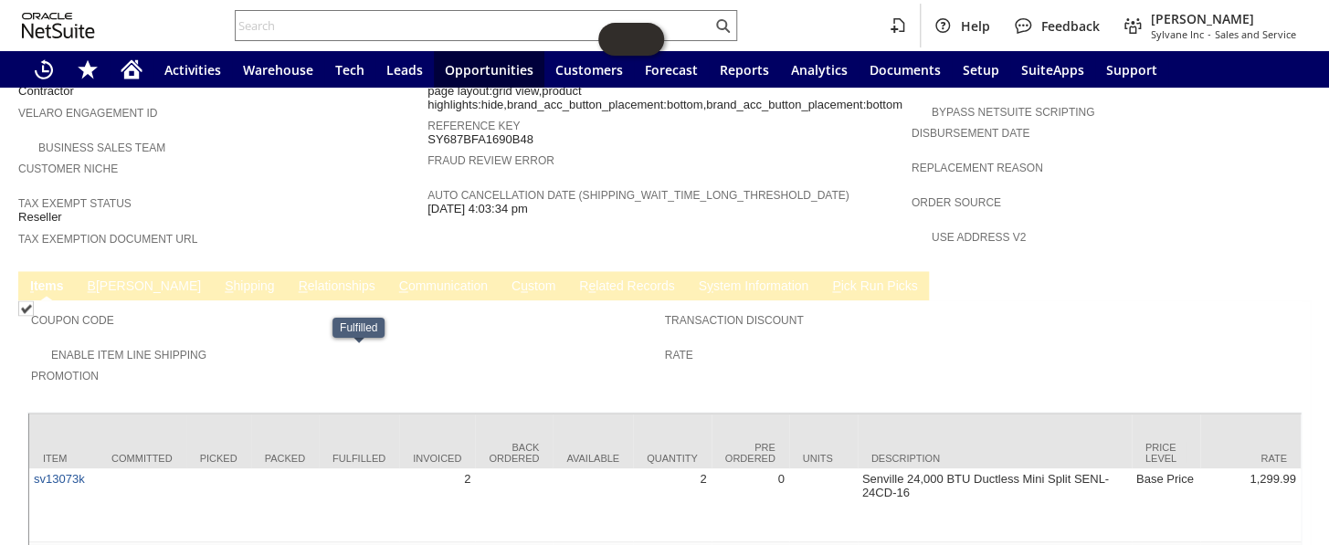
scroll to position [1061, 0]
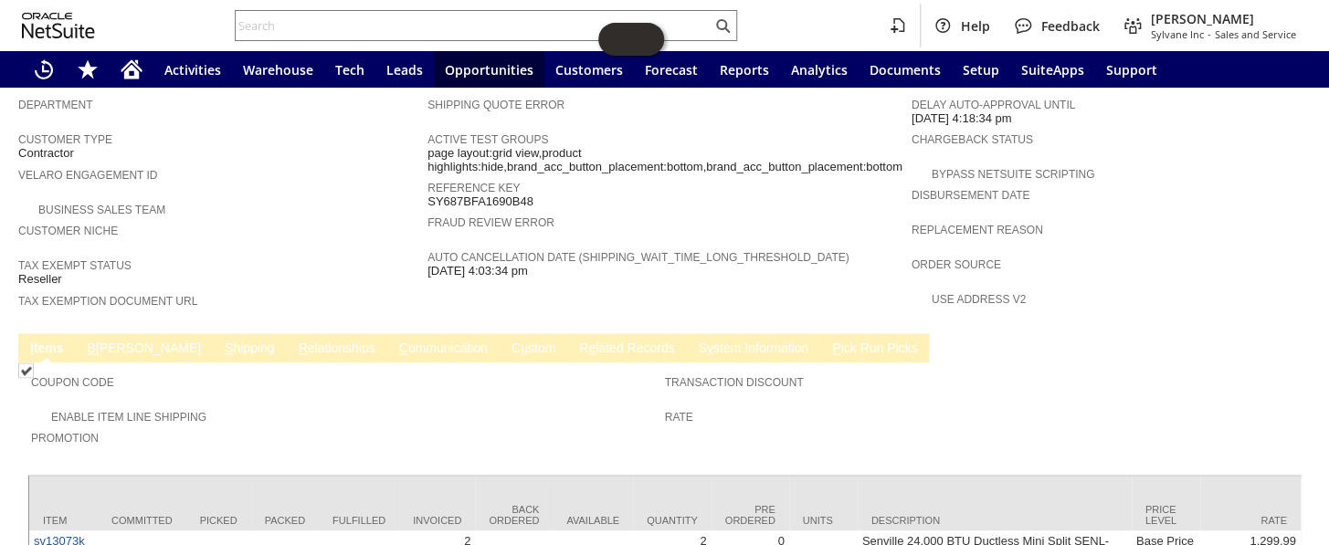
click at [109, 341] on link "B [PERSON_NAME]" at bounding box center [144, 349] width 122 height 17
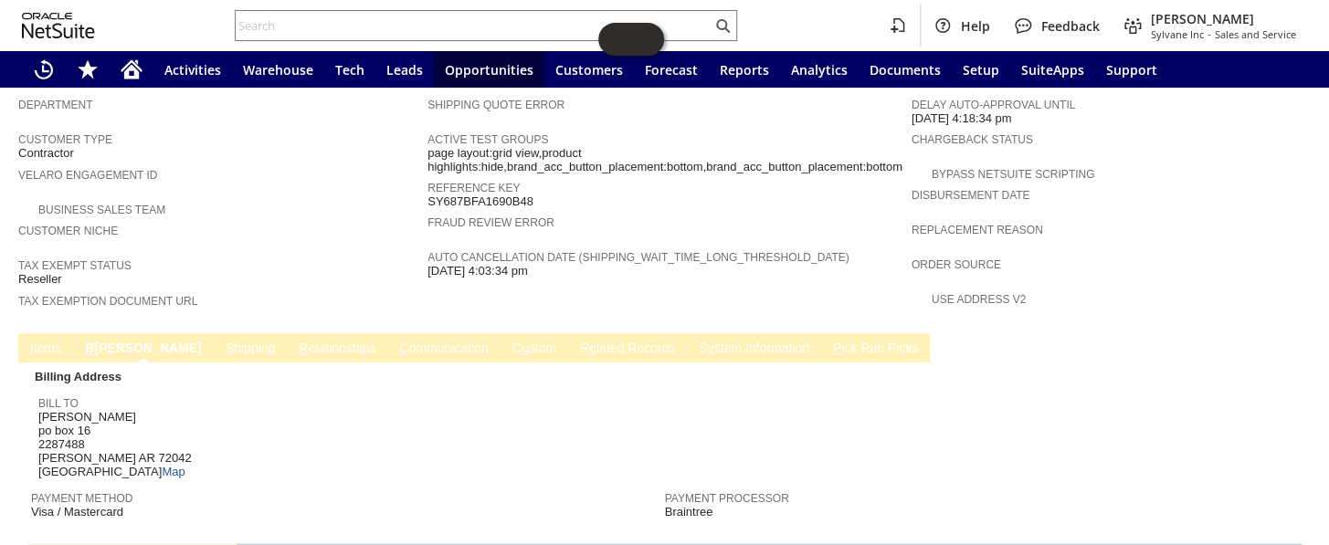
click at [180, 544] on link "Pay m ent (Legacy)" at bounding box center [167, 555] width 104 height 15
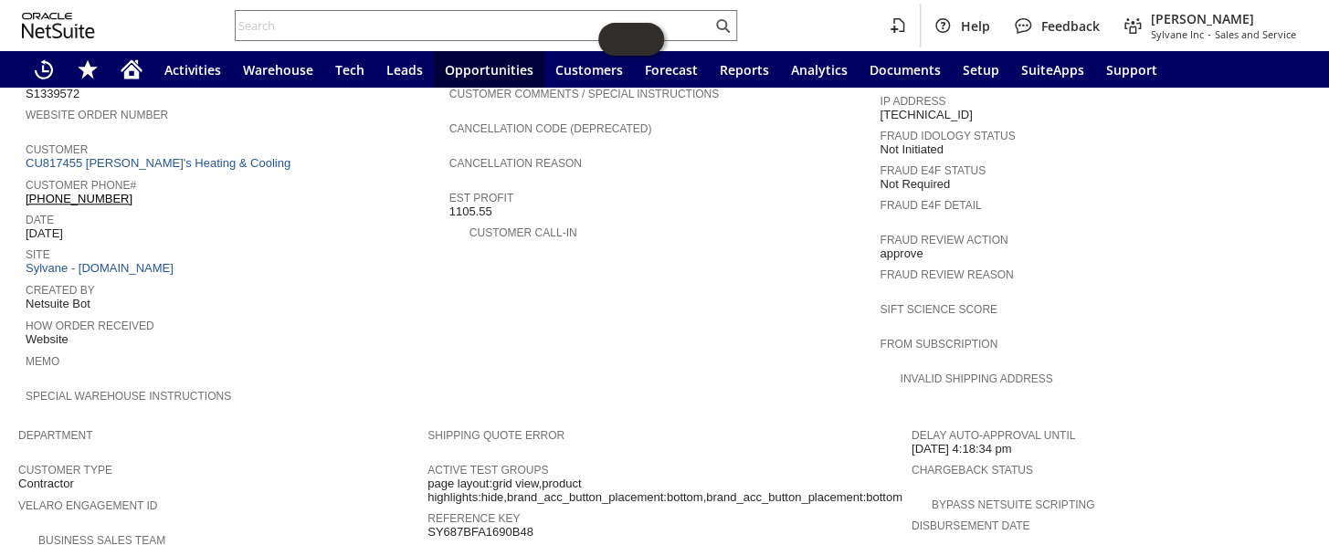
scroll to position [482, 0]
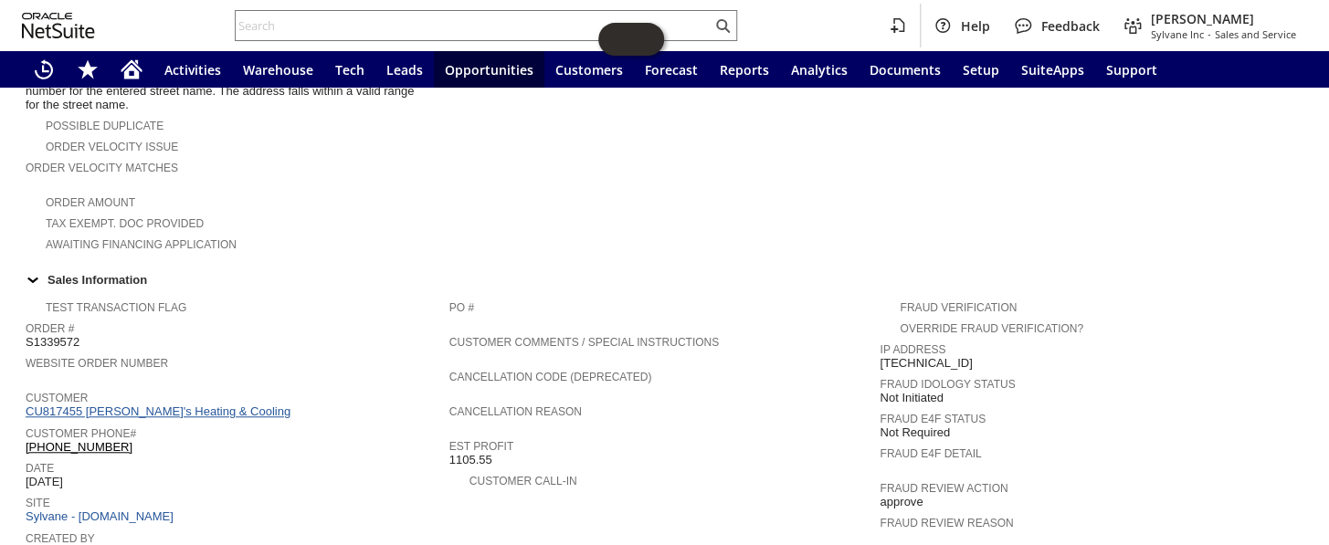
click at [170, 405] on link "CU817455 [PERSON_NAME]'s Heating & Cooling" at bounding box center [160, 412] width 269 height 14
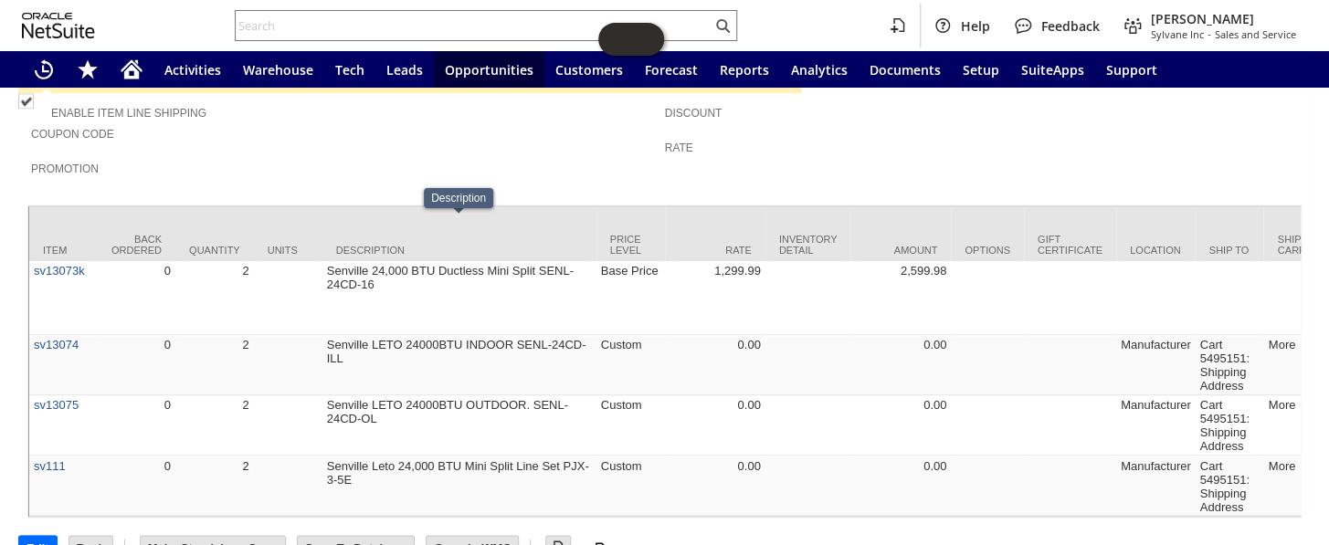
scroll to position [750, 0]
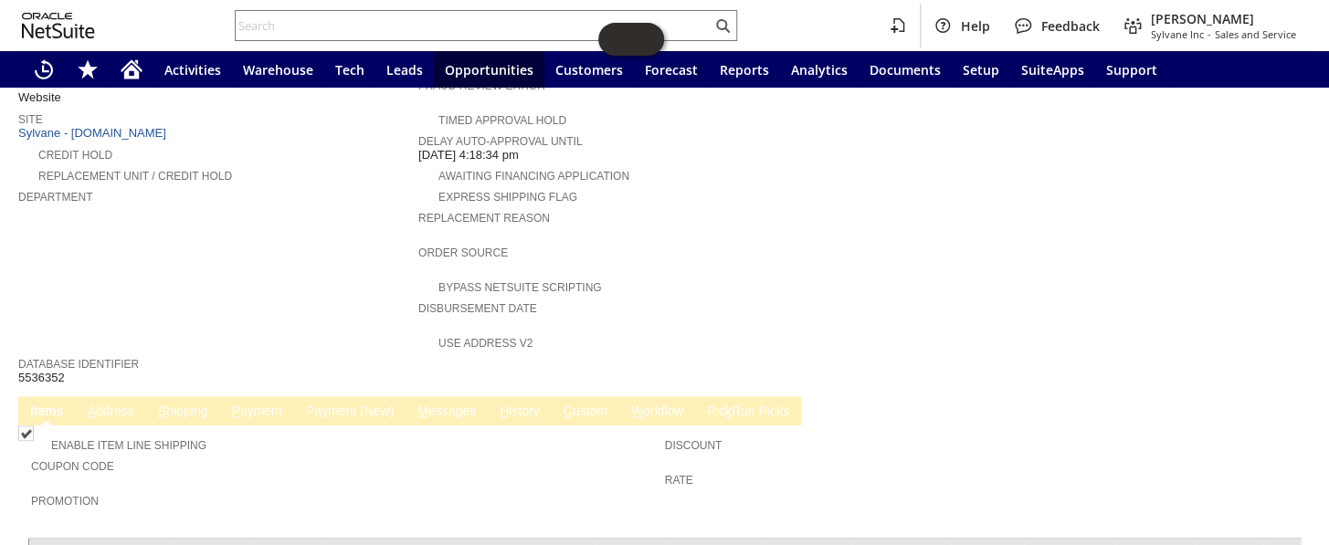
click at [258, 404] on link "P ayment" at bounding box center [256, 412] width 59 height 17
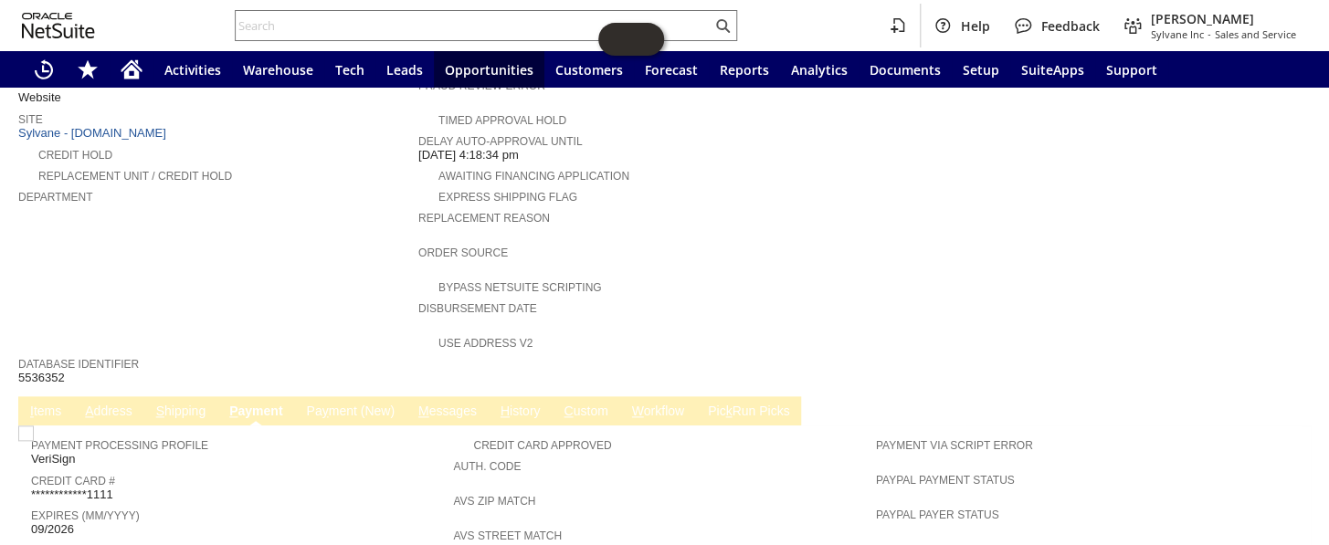
click at [340, 404] on link "Pa y ment (New)" at bounding box center [349, 412] width 97 height 17
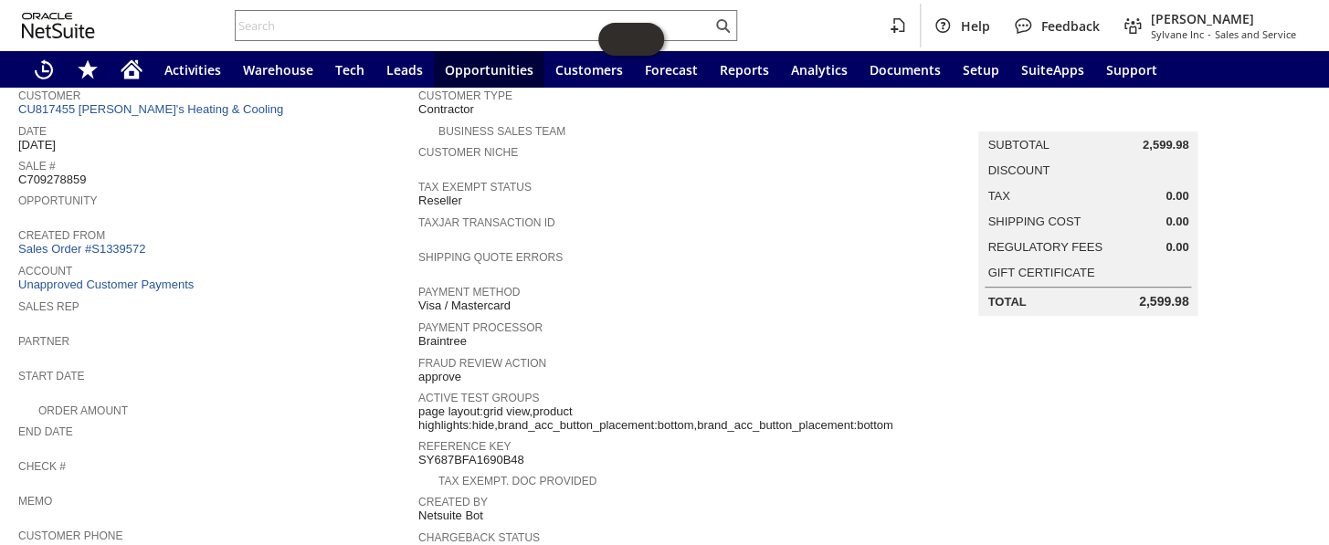
scroll to position [86, 0]
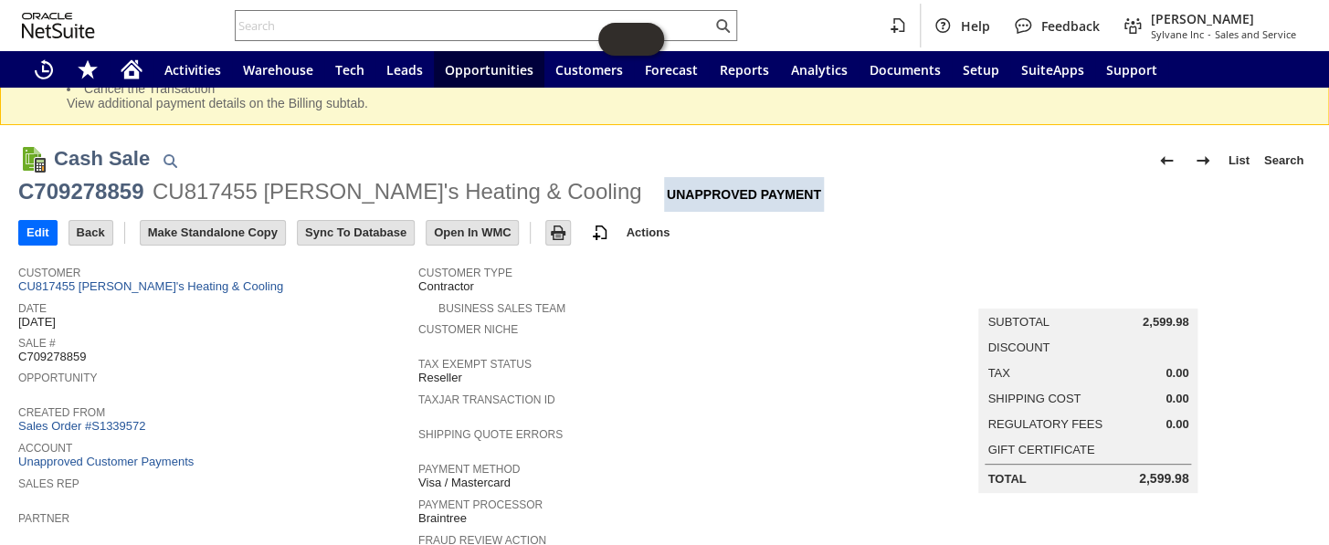
drag, startPoint x: 90, startPoint y: 352, endPoint x: 16, endPoint y: 350, distance: 74.9
click at [693, 368] on div "Tax Exempt Status Reseller" at bounding box center [655, 370] width 475 height 34
click at [41, 223] on input "Edit" at bounding box center [37, 233] width 37 height 24
click at [32, 234] on input "Edit" at bounding box center [37, 233] width 37 height 24
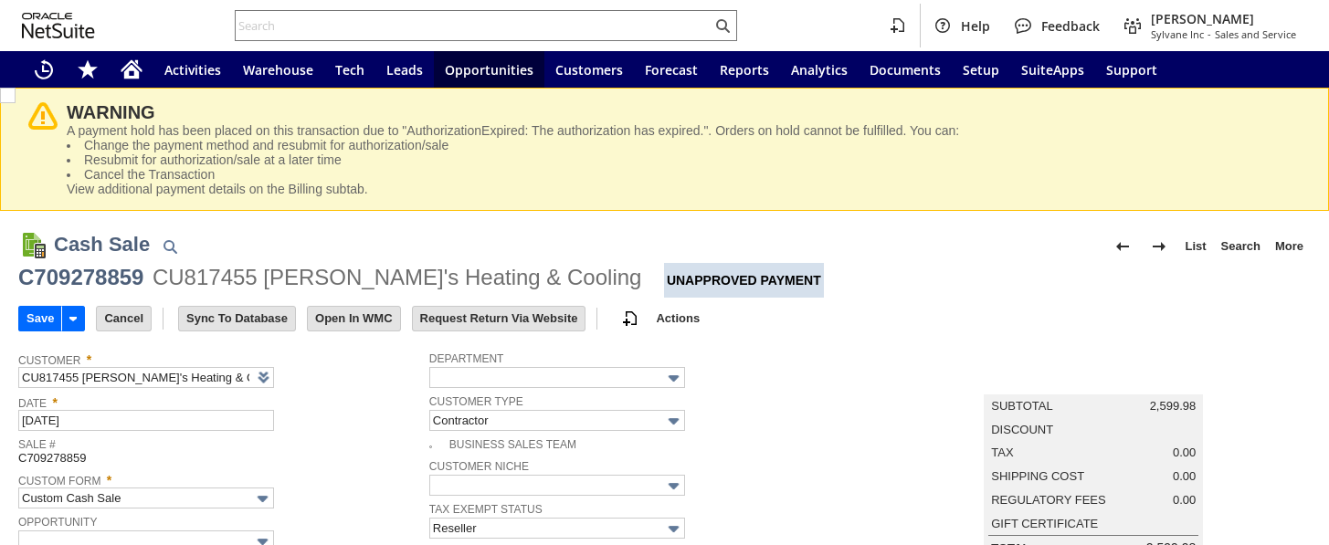
click at [108, 468] on td "Sale # C709278859" at bounding box center [223, 450] width 411 height 35
drag, startPoint x: 73, startPoint y: 458, endPoint x: 19, endPoint y: 465, distance: 54.4
click at [19, 465] on div "Sale # C709278859" at bounding box center [219, 449] width 402 height 33
copy span "C709278859"
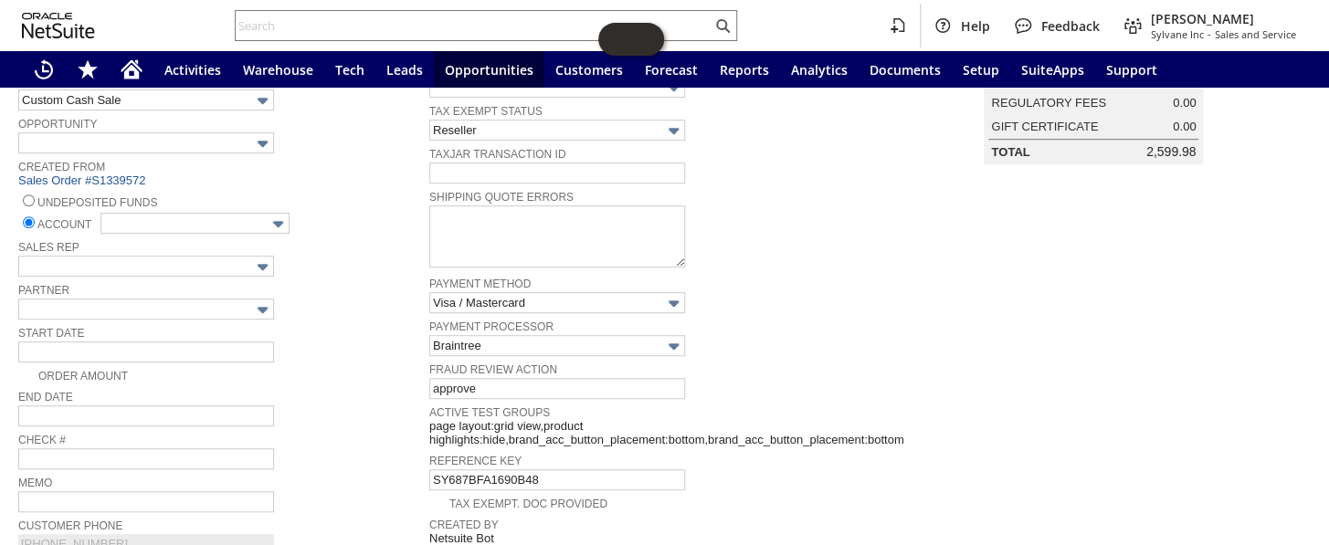
scroll to position [415, 0]
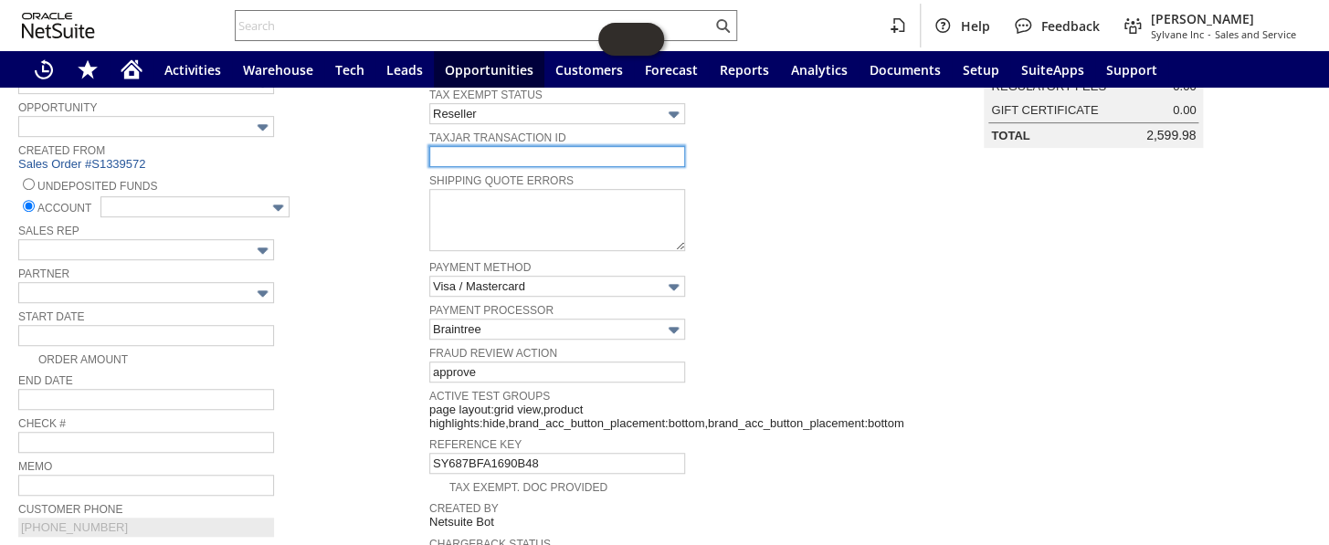
click at [479, 146] on input "text" at bounding box center [557, 156] width 256 height 21
paste input "C709278859"
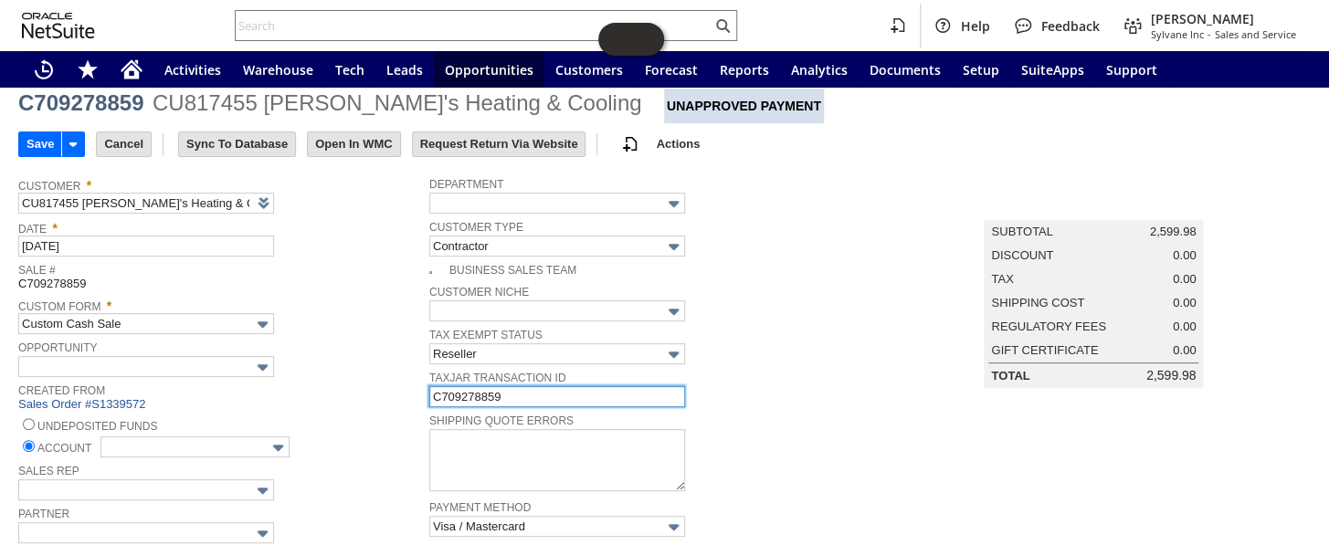
scroll to position [165, 0]
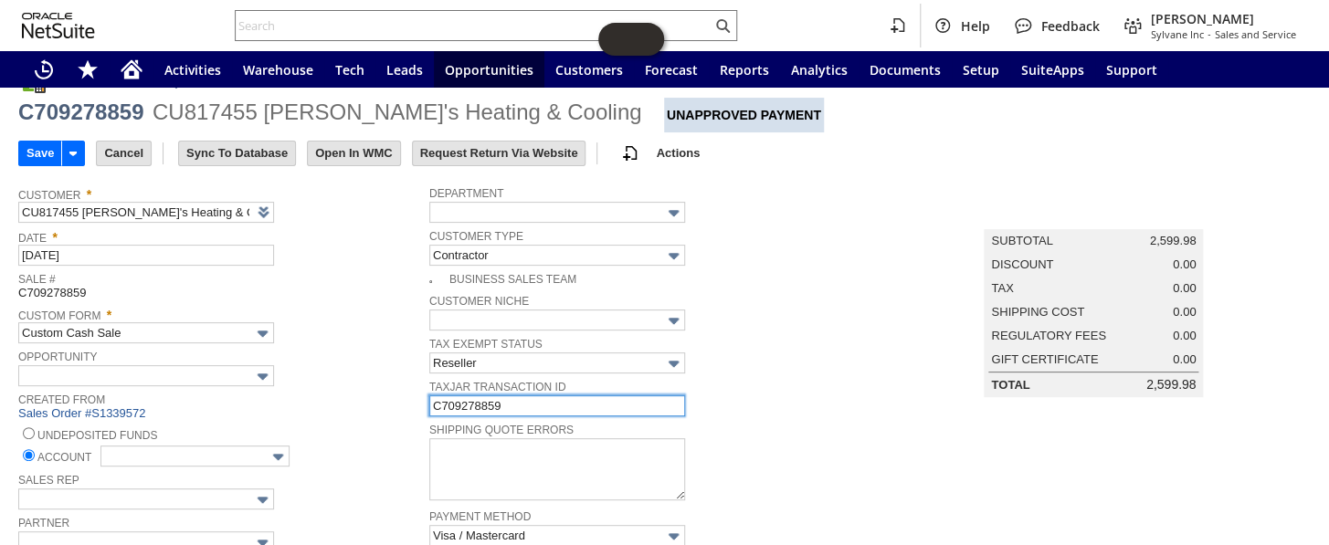
type input "C709278859"
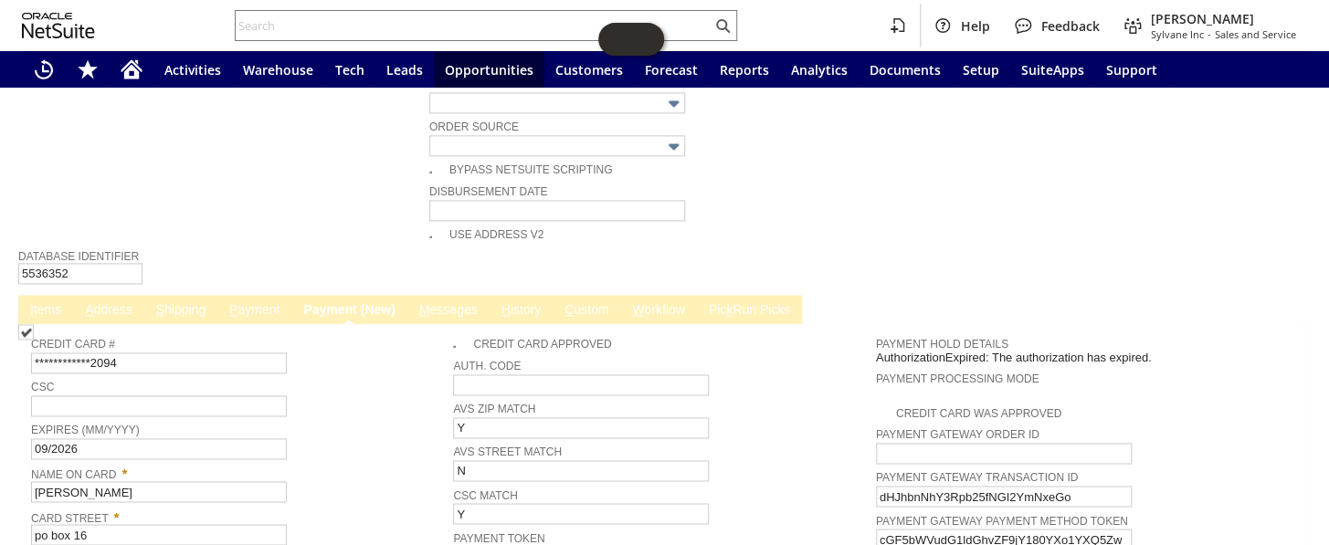
scroll to position [1079, 0]
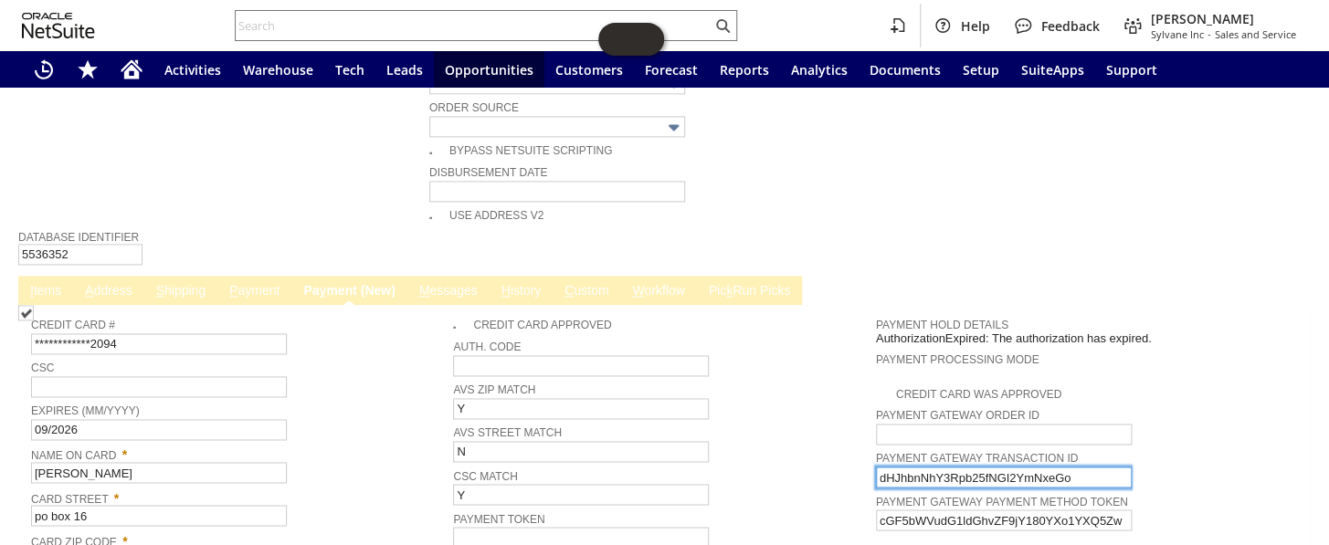
drag, startPoint x: 1078, startPoint y: 421, endPoint x: 831, endPoint y: 406, distance: 247.1
click at [831, 406] on tr "**********" at bounding box center [664, 472] width 1267 height 327
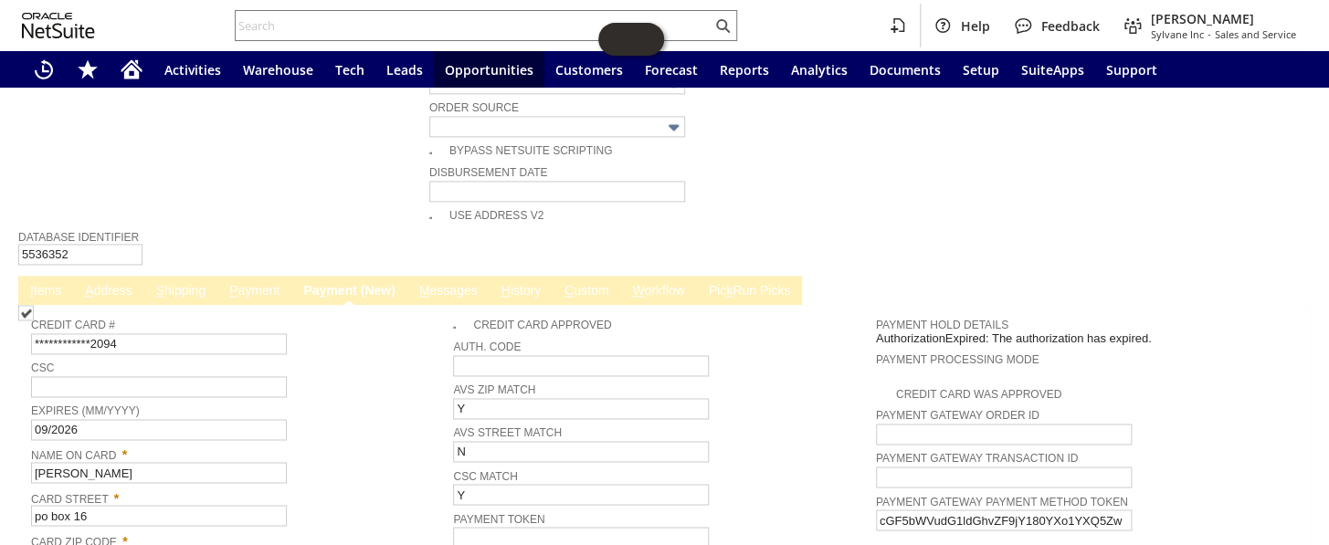
click at [781, 226] on td "Database Identifier 5536352" at bounding box center [664, 246] width 1293 height 41
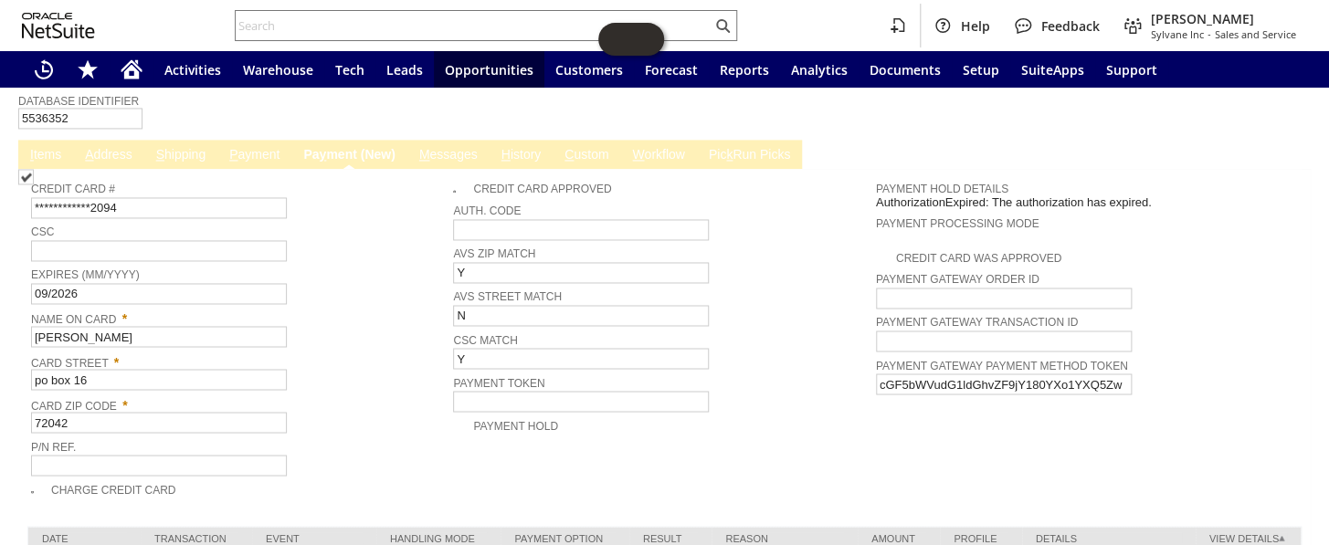
scroll to position [1245, 0]
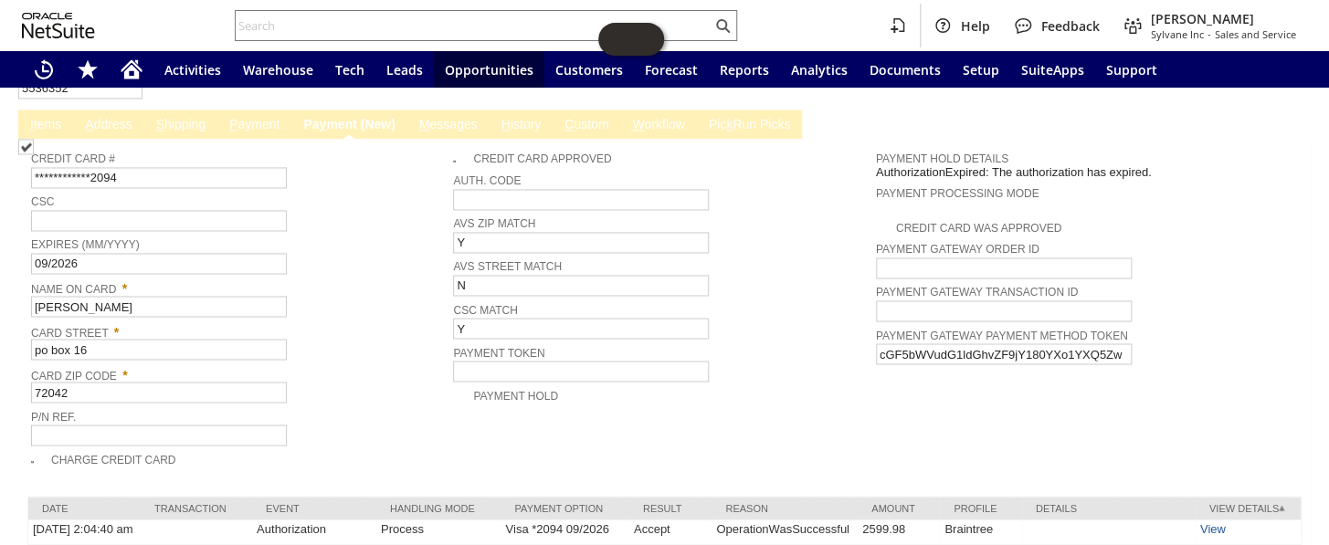
click at [34, 154] on img at bounding box center [26, 147] width 16 height 16
checkbox input "true"
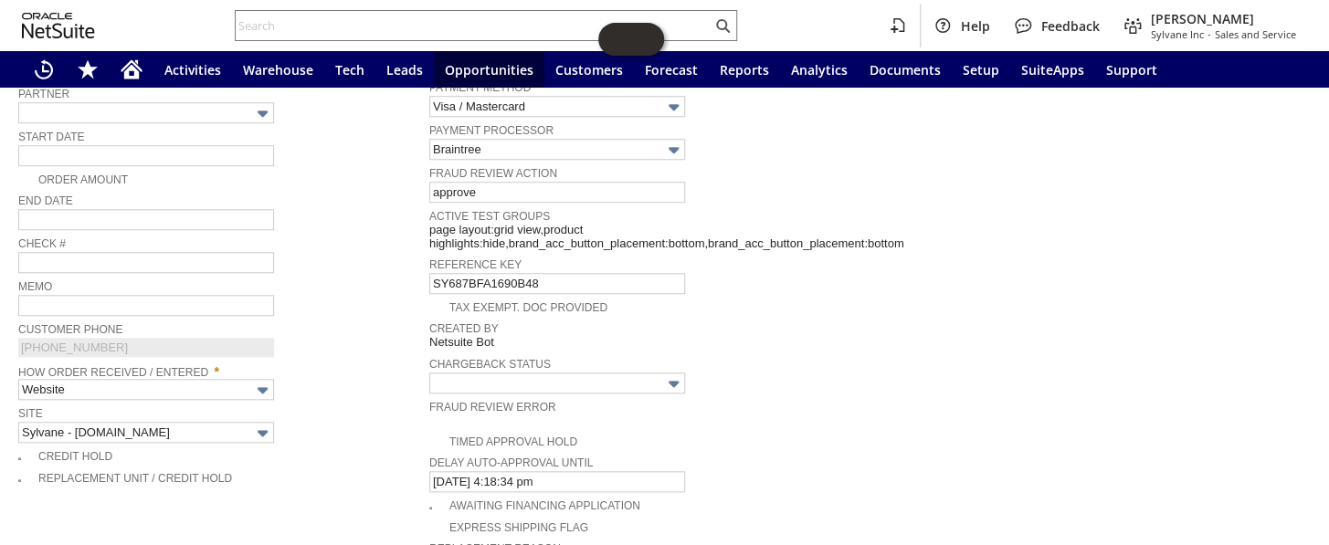
scroll to position [415, 0]
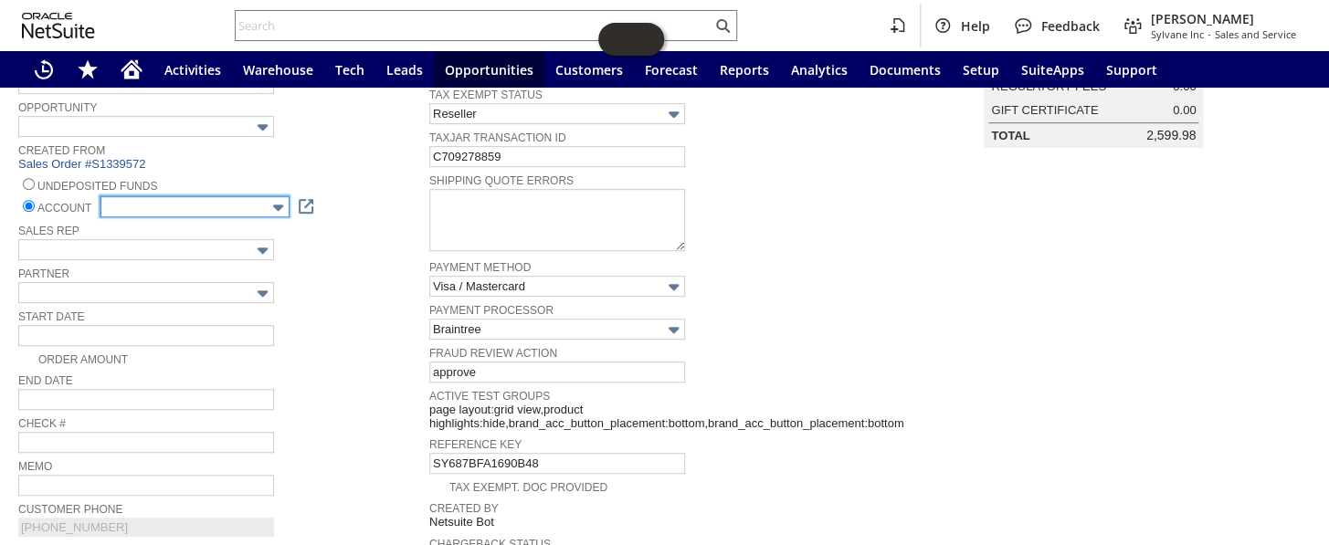
click at [160, 204] on input "text" at bounding box center [194, 206] width 189 height 21
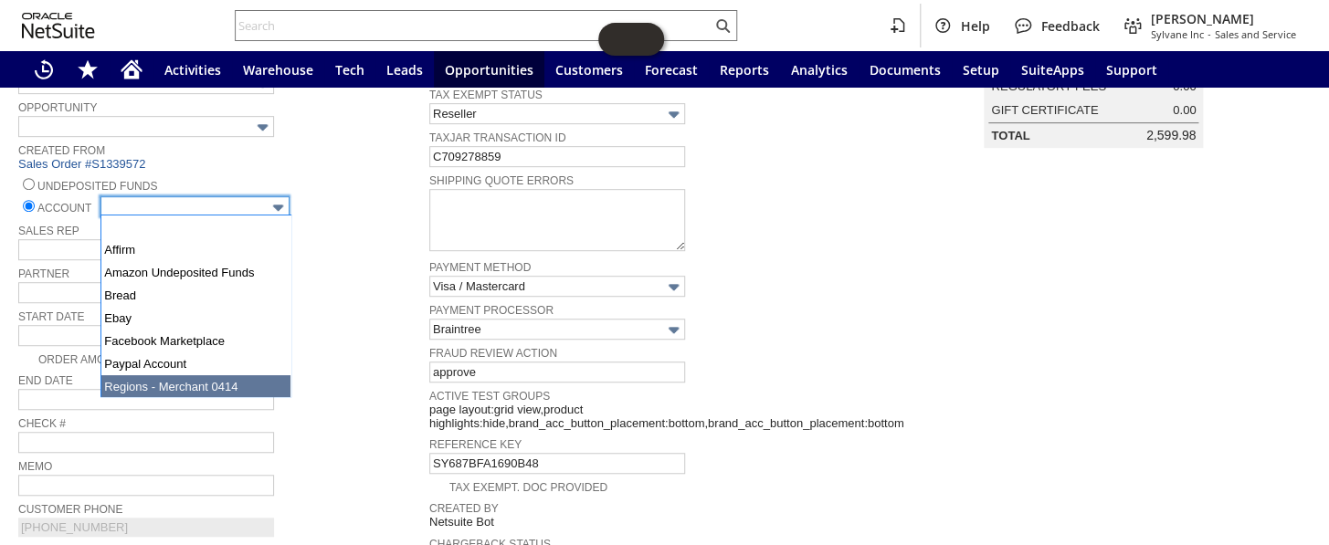
type input "Regions - Merchant 0414"
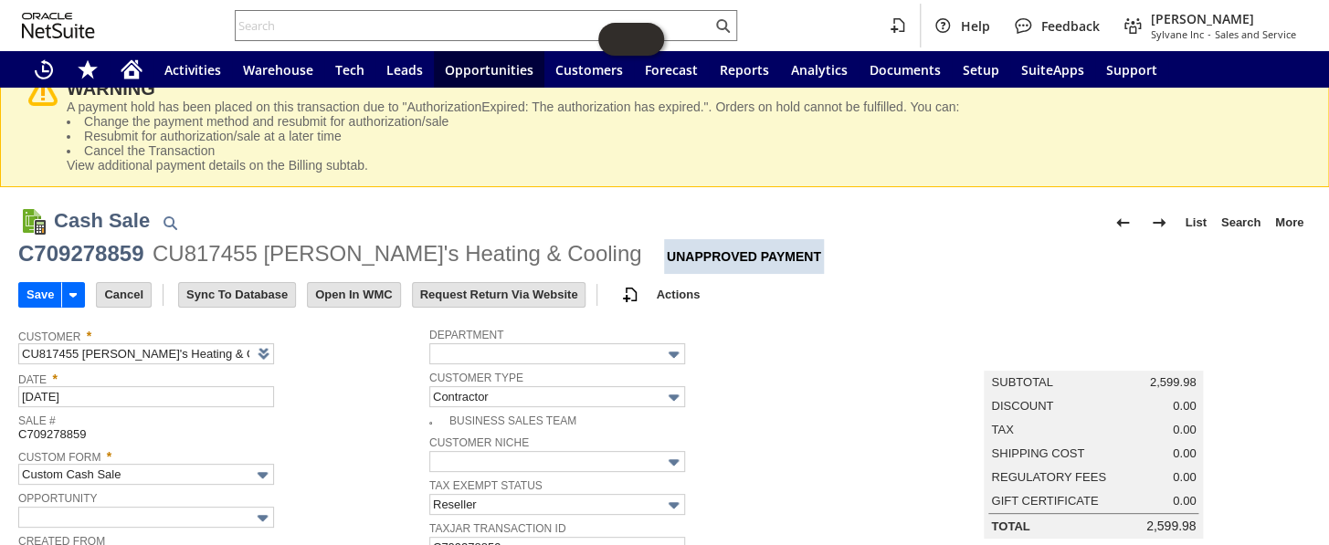
scroll to position [0, 0]
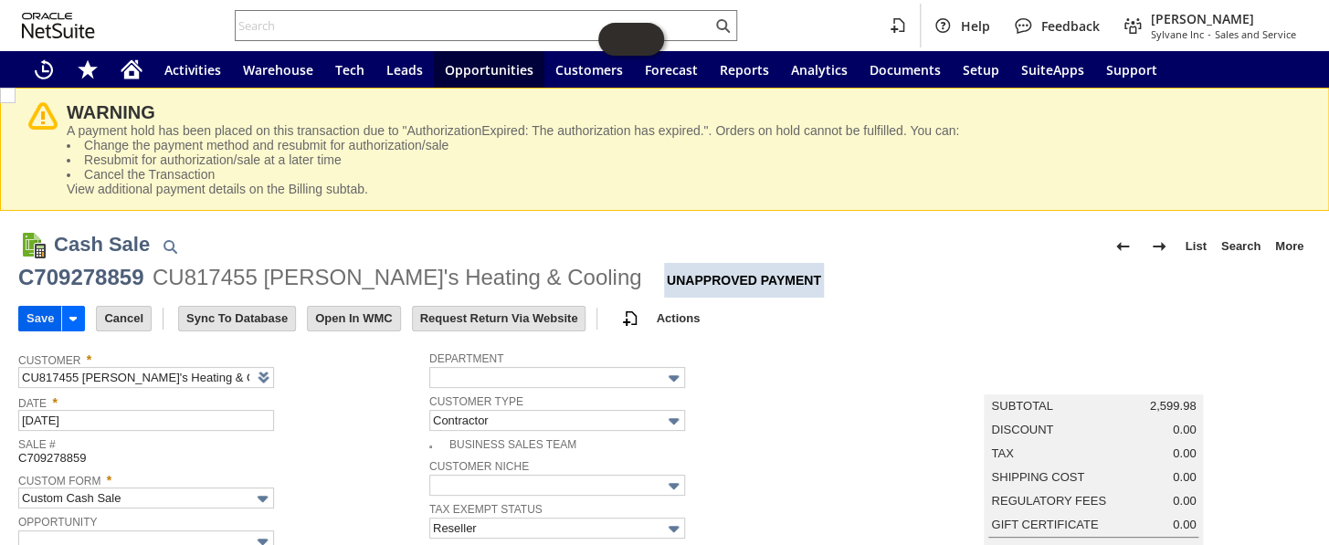
click at [41, 316] on input "Save" at bounding box center [40, 319] width 42 height 24
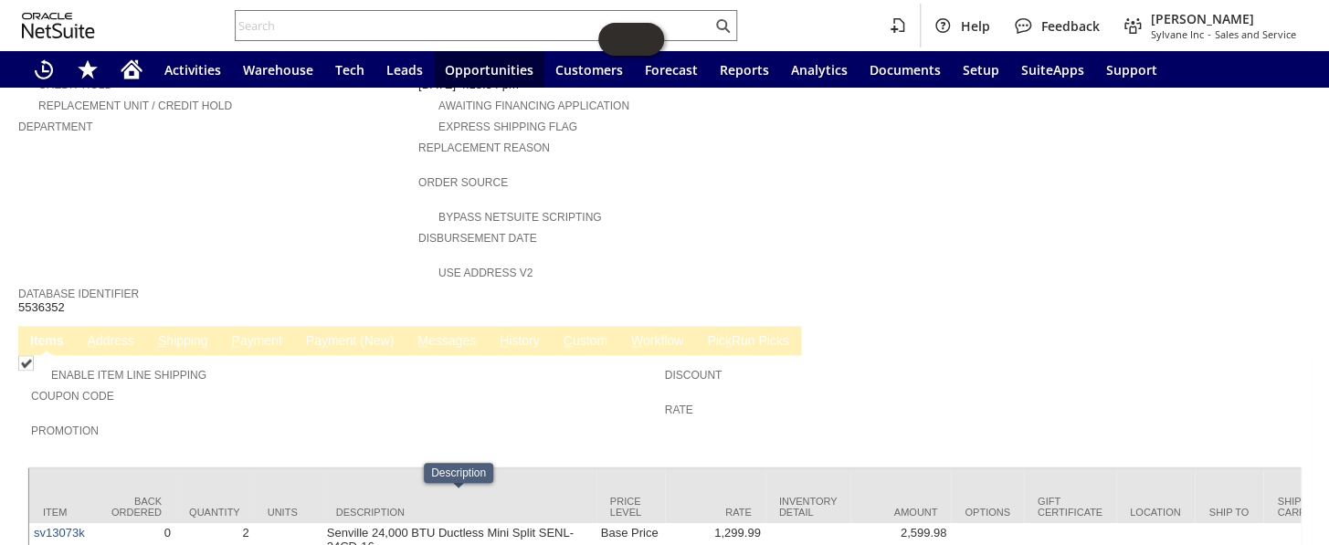
scroll to position [747, 0]
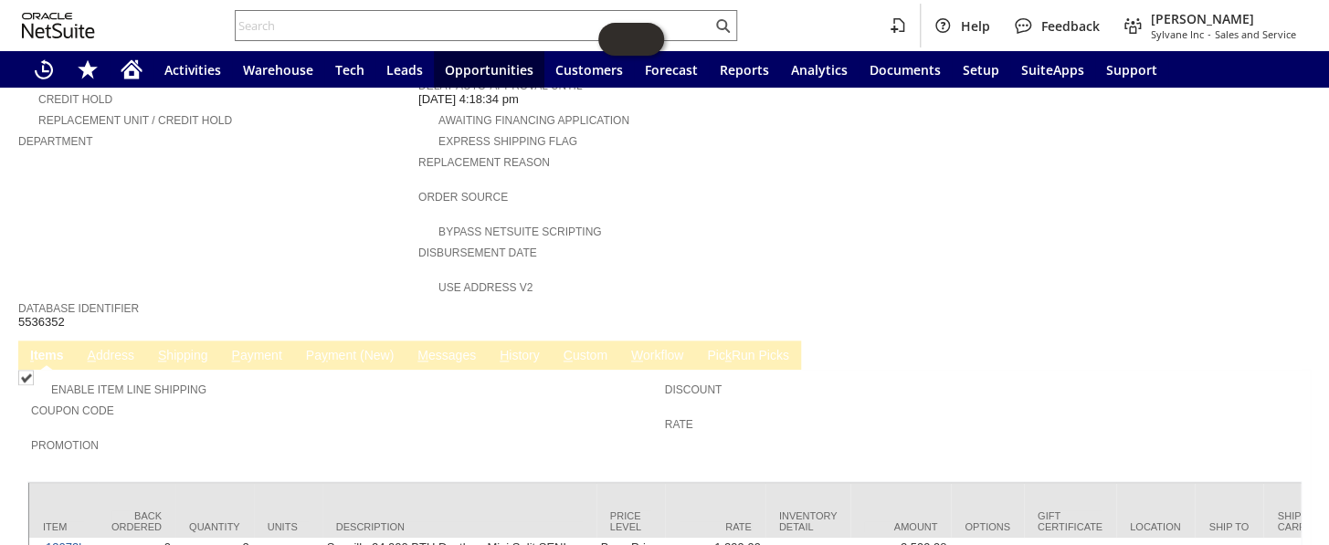
click at [263, 348] on link "P ayment" at bounding box center [256, 356] width 59 height 17
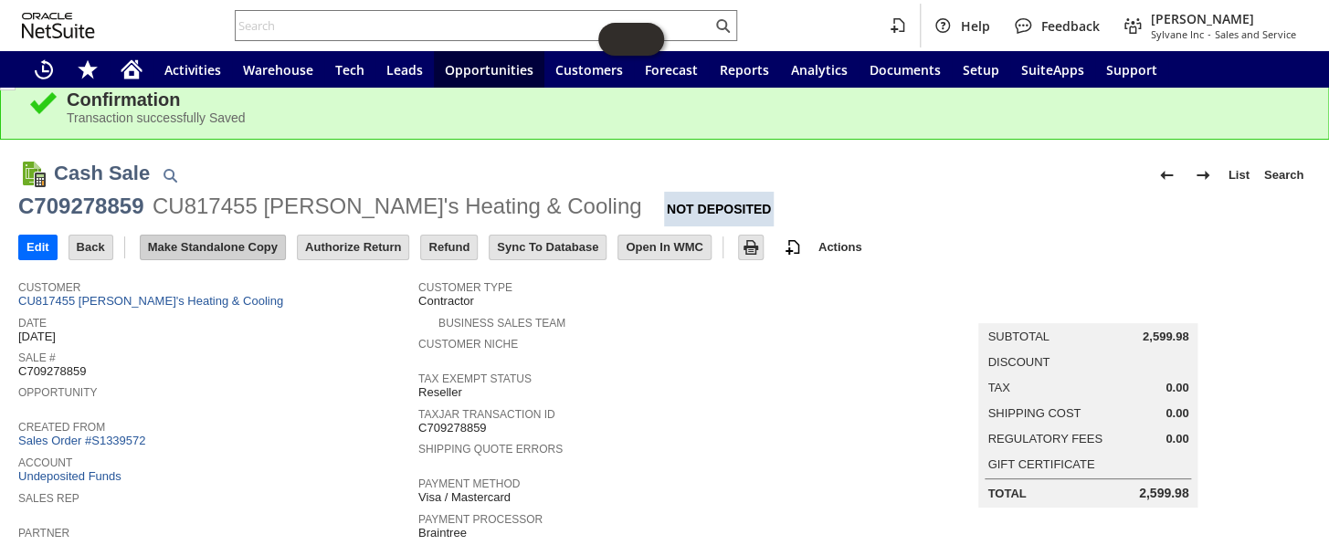
scroll to position [0, 0]
